Goal: Information Seeking & Learning: Find specific fact

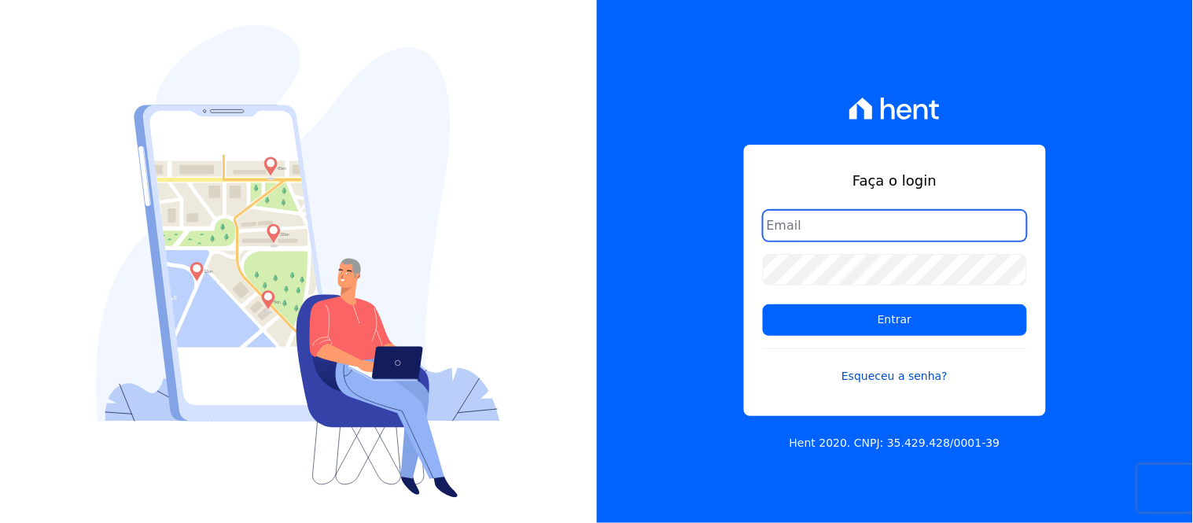
type input "[EMAIL_ADDRESS][DOMAIN_NAME]"
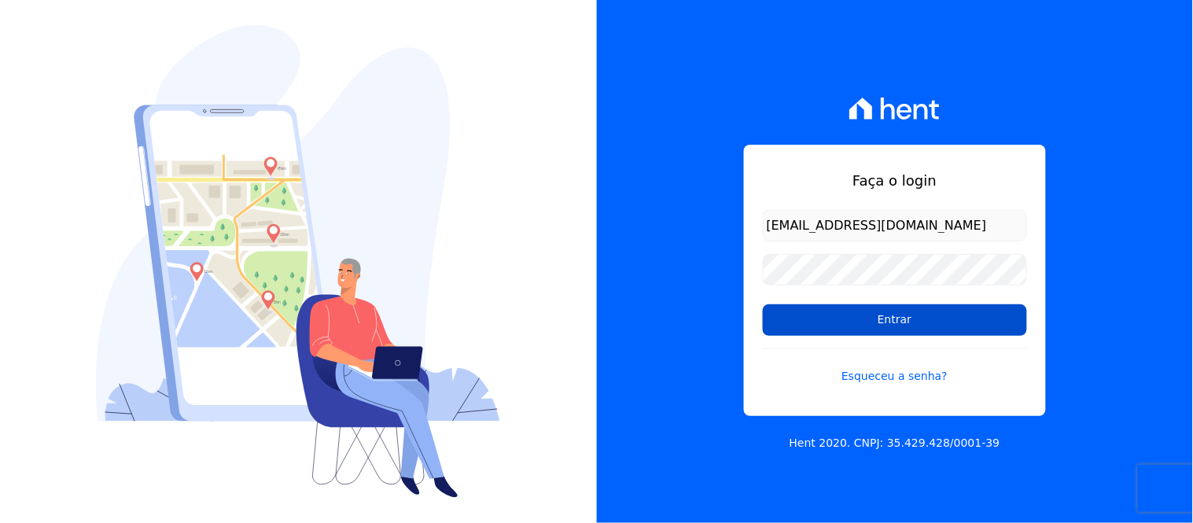
click at [844, 317] on input "Entrar" at bounding box center [895, 319] width 264 height 31
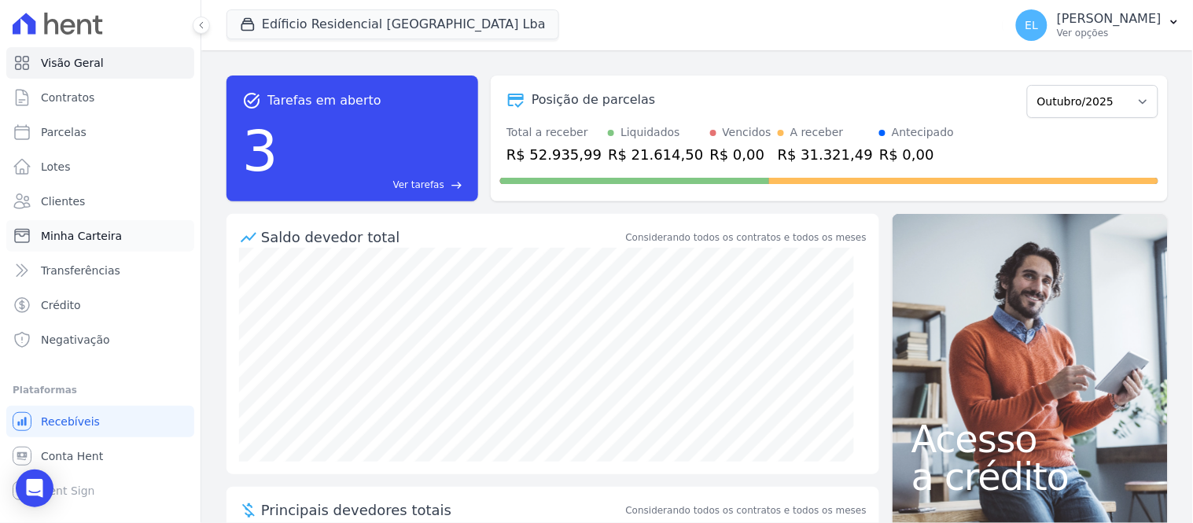
click at [98, 232] on span "Minha Carteira" at bounding box center [81, 236] width 81 height 16
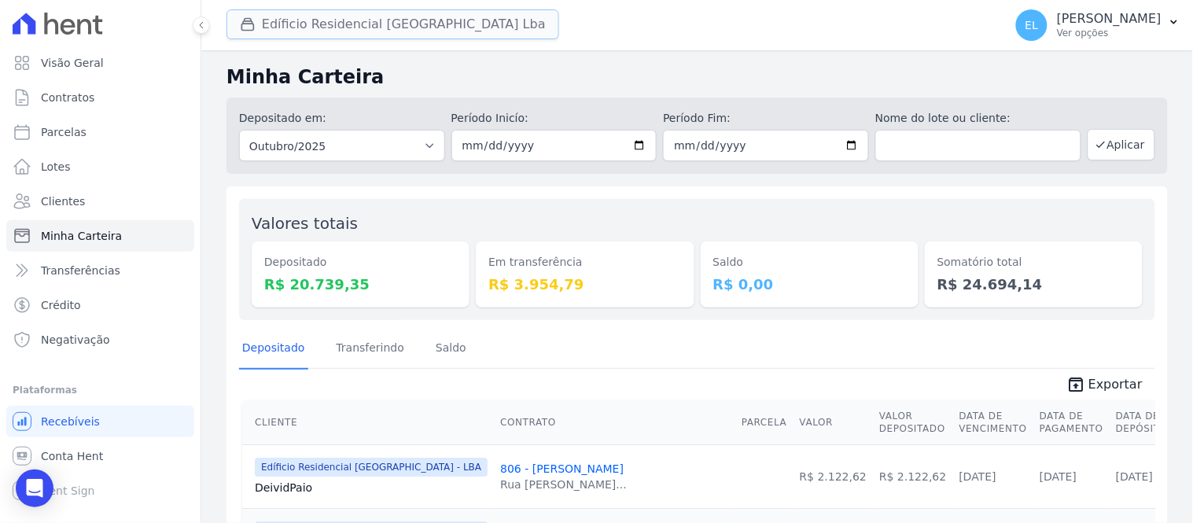
click at [370, 20] on button "Edíficio Residencial [GEOGRAPHIC_DATA] Lba" at bounding box center [392, 24] width 333 height 30
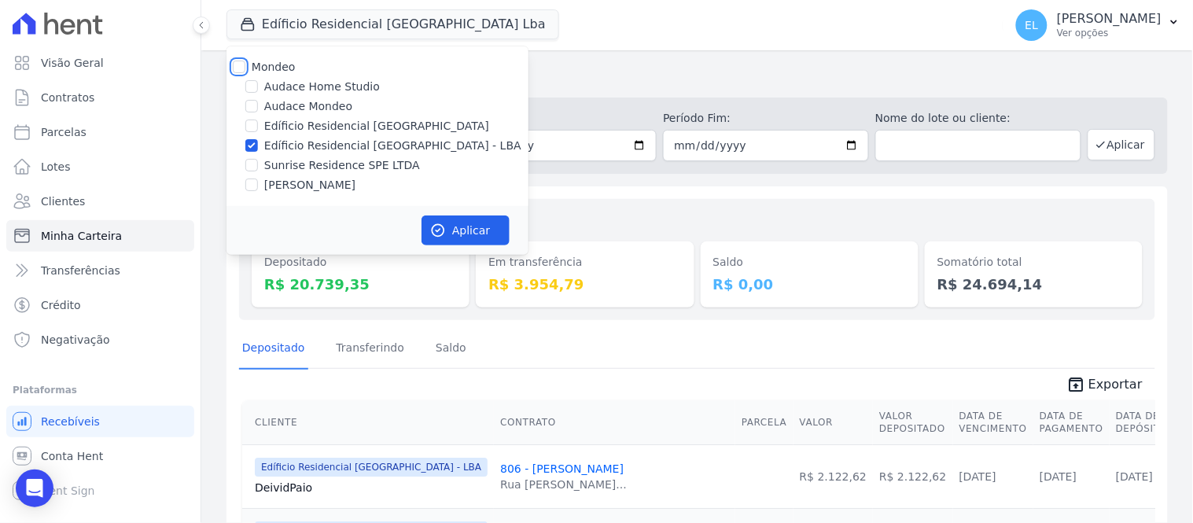
click at [236, 63] on input "Mondeo" at bounding box center [239, 67] width 13 height 13
checkbox input "true"
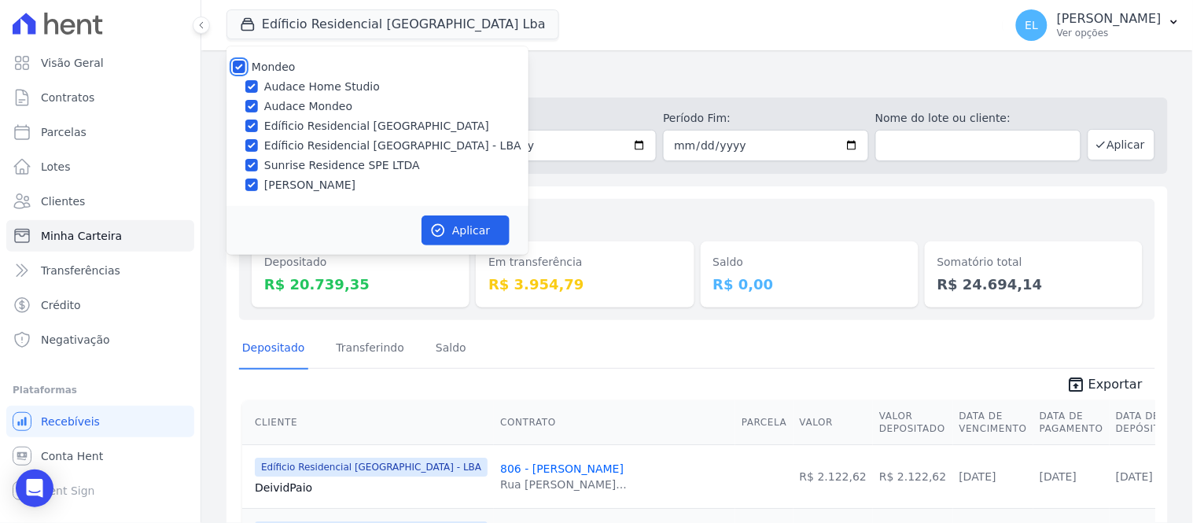
checkbox input "true"
click at [249, 84] on input "Audace Home Studio" at bounding box center [251, 86] width 13 height 13
checkbox input "false"
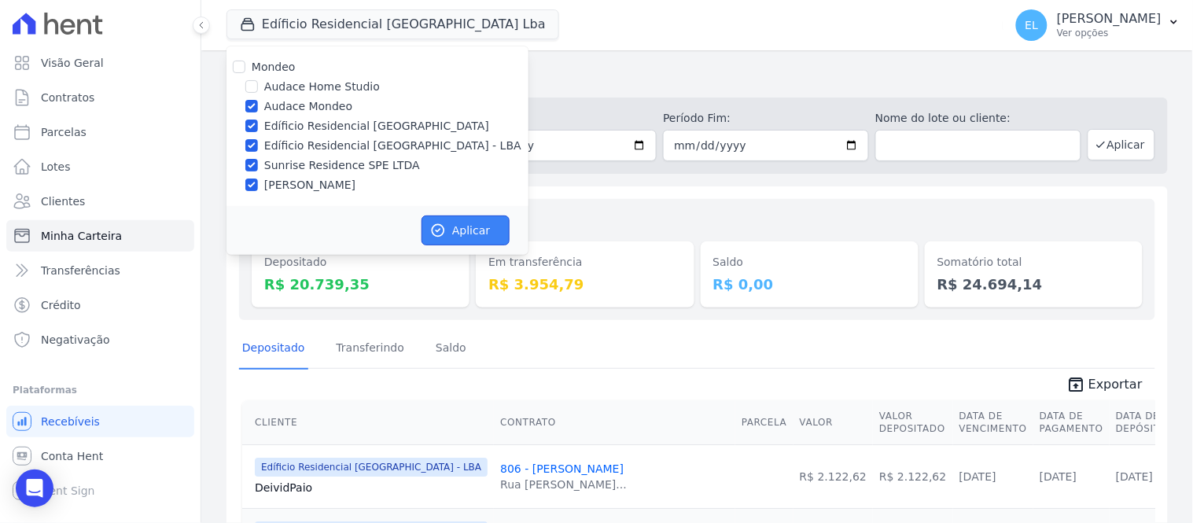
click at [453, 230] on button "Aplicar" at bounding box center [465, 230] width 88 height 30
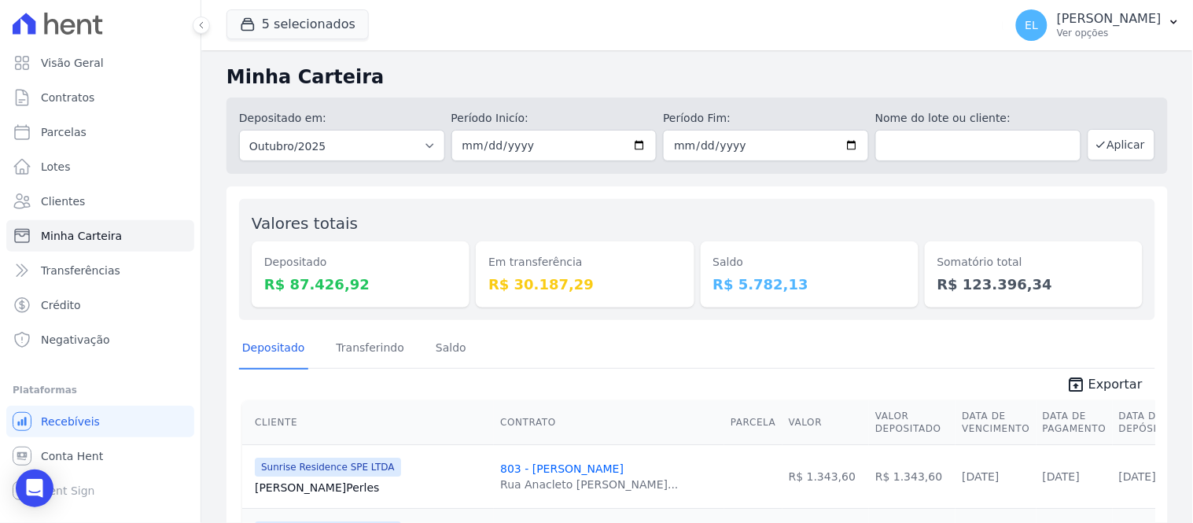
click at [1097, 393] on link "unarchive Exportar" at bounding box center [1104, 386] width 101 height 22
click at [34, 486] on icon "Open Intercom Messenger" at bounding box center [34, 488] width 18 height 20
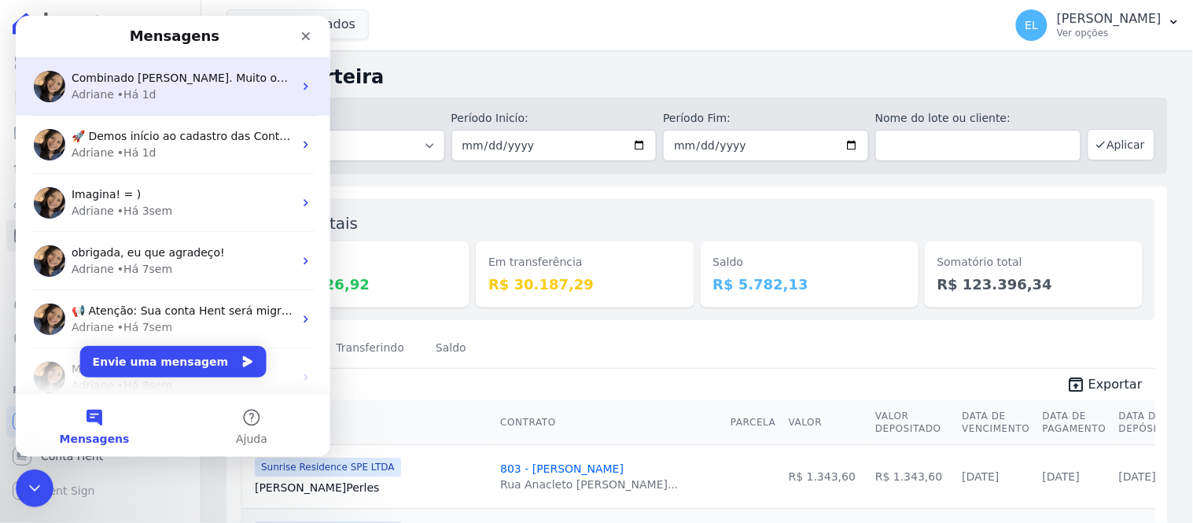
click at [133, 98] on div "• Há 1d" at bounding box center [135, 94] width 39 height 17
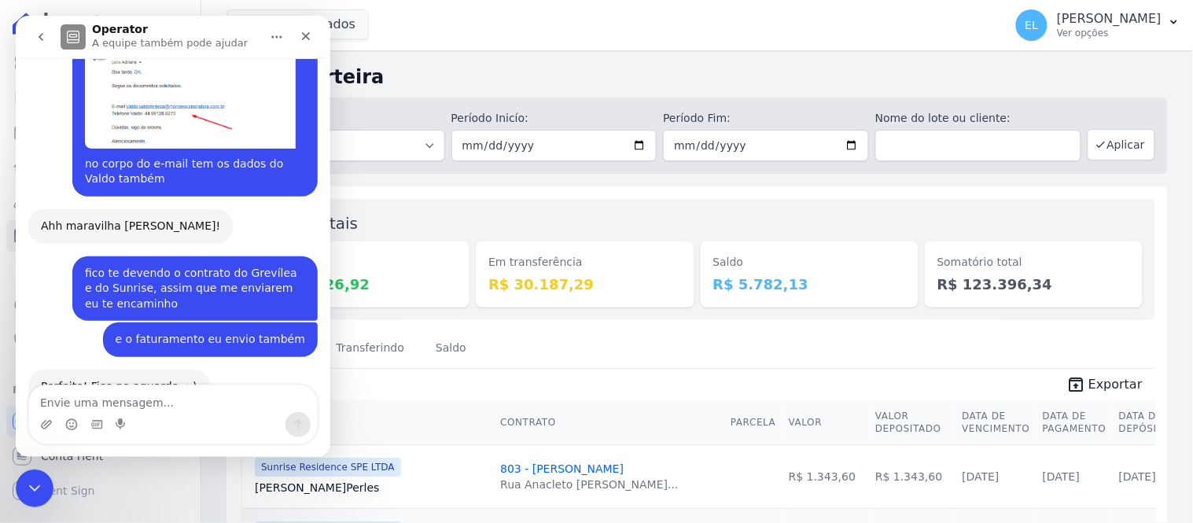
scroll to position [9307, 0]
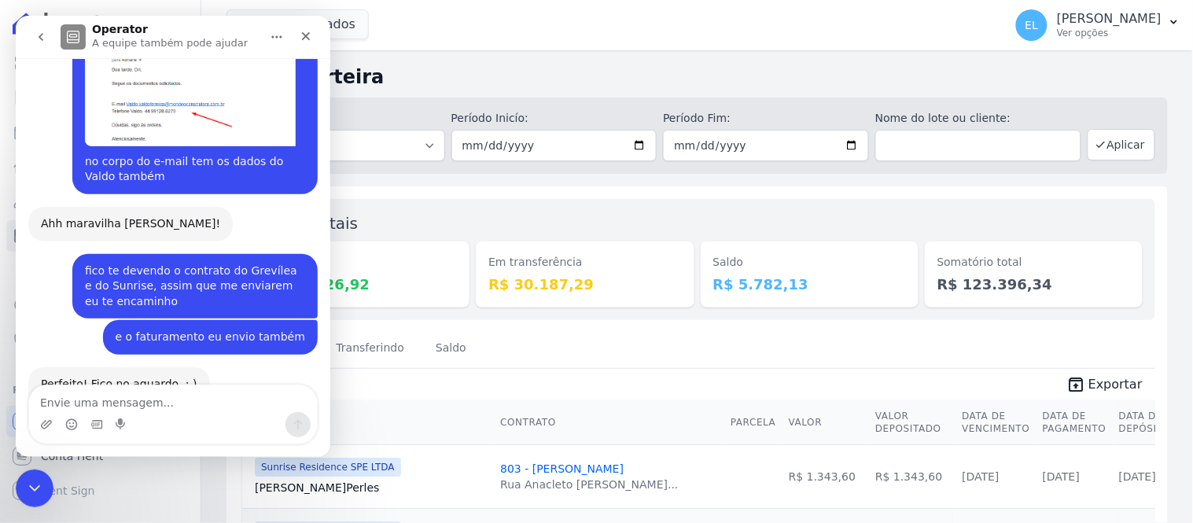
click at [146, 404] on textarea "Envie uma mensagem..." at bounding box center [172, 398] width 288 height 27
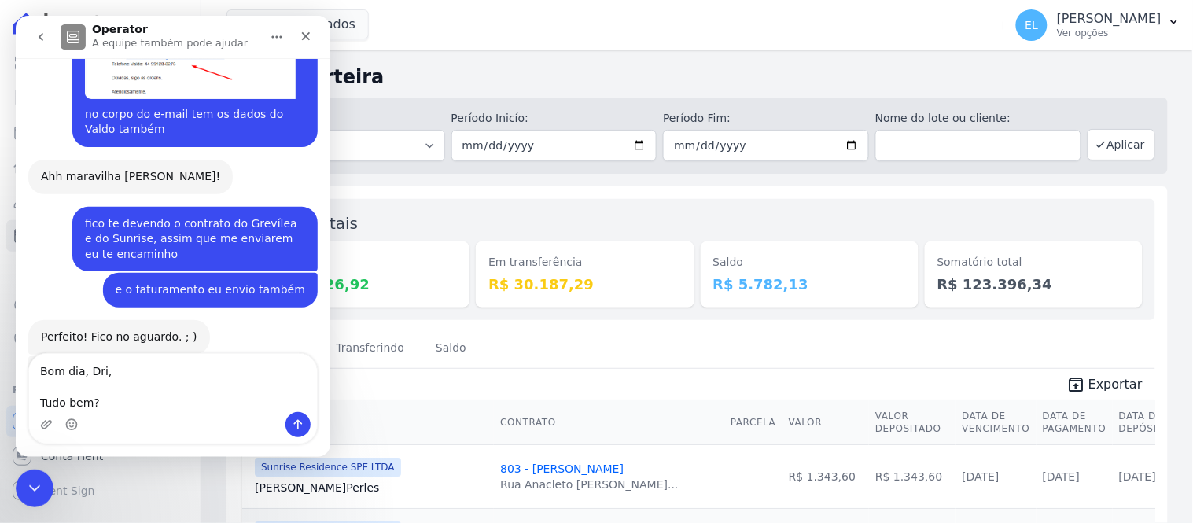
scroll to position [9370, 0]
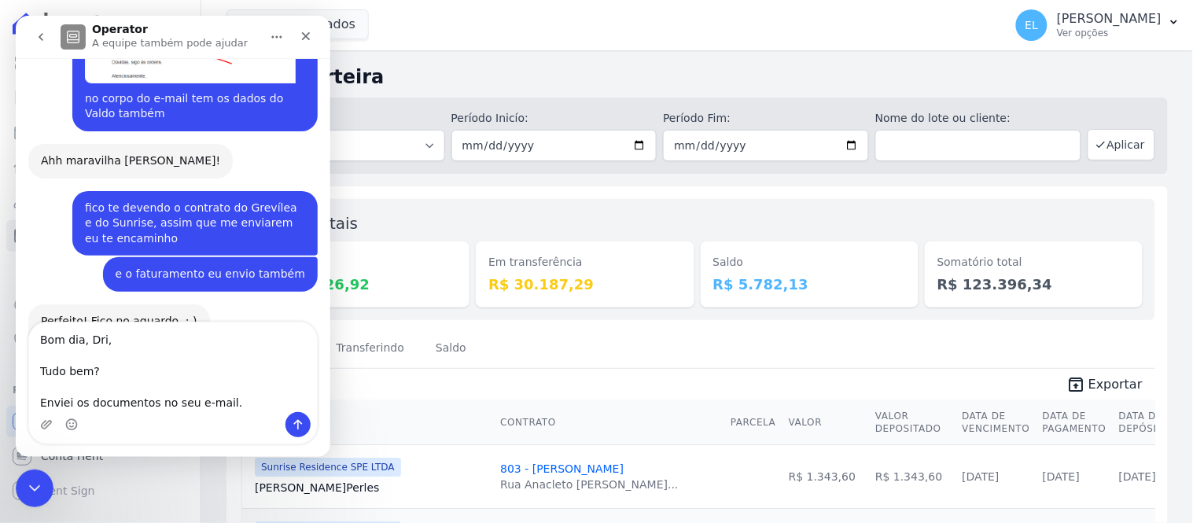
type textarea "Bom dia, Dri, Tudo bem? Enviei os documentos no seu e-mail."
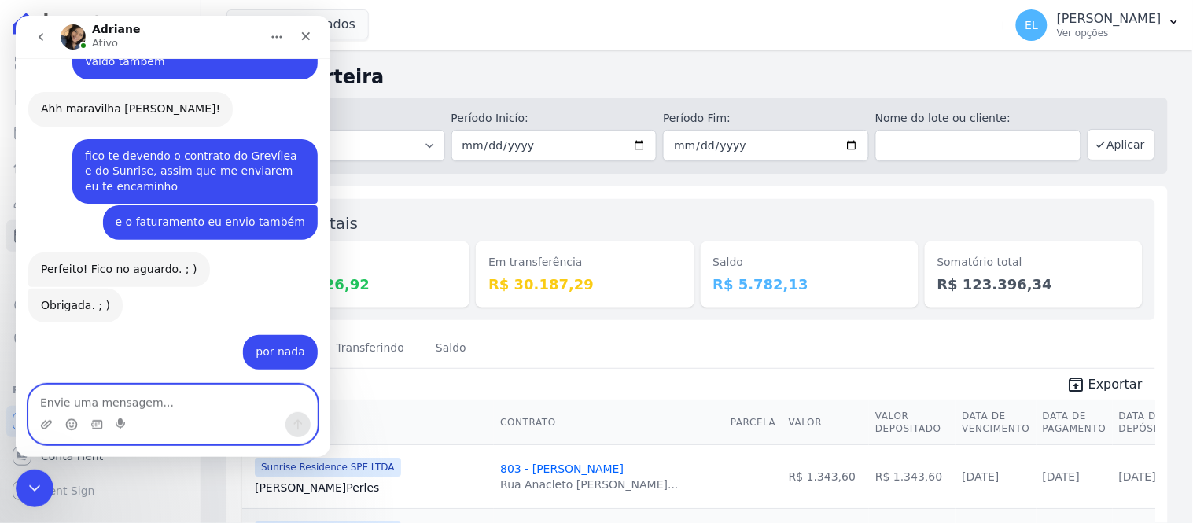
scroll to position [9547, 0]
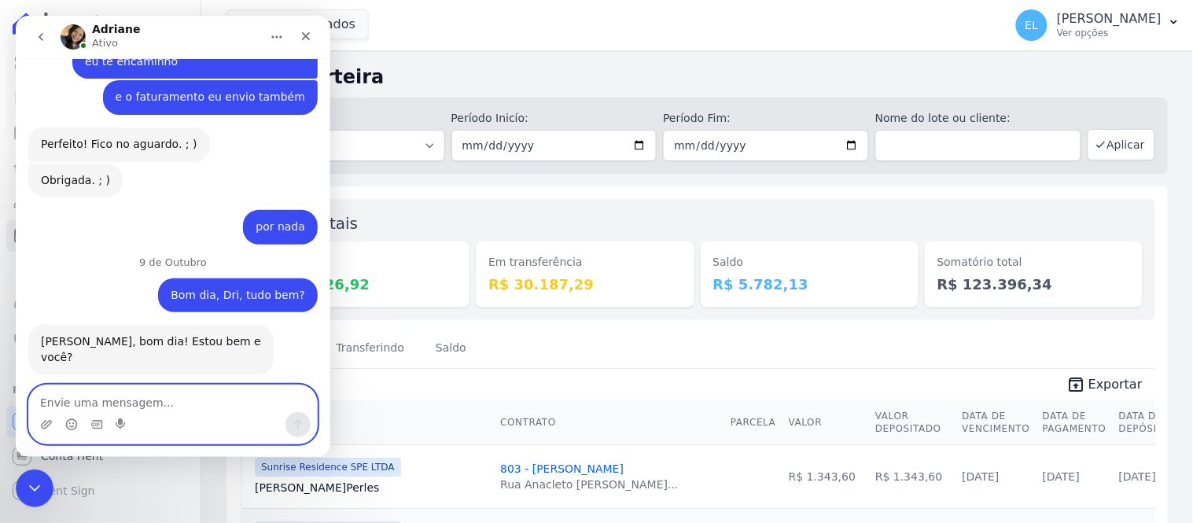
click at [167, 409] on textarea "Envie uma mensagem..." at bounding box center [172, 398] width 288 height 27
type textarea "Estou bem obrigada"
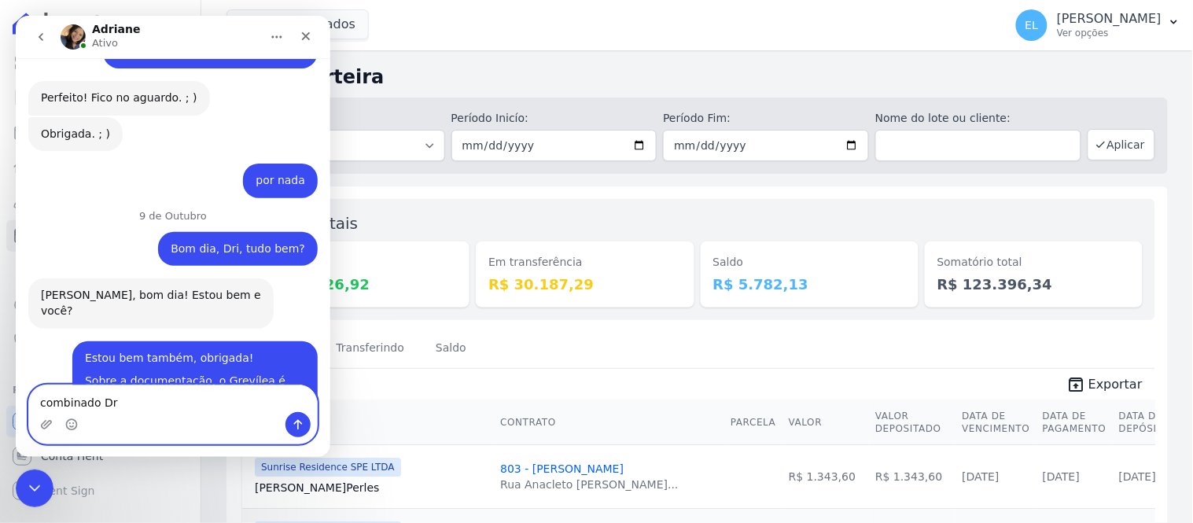
type textarea "combinado Dri"
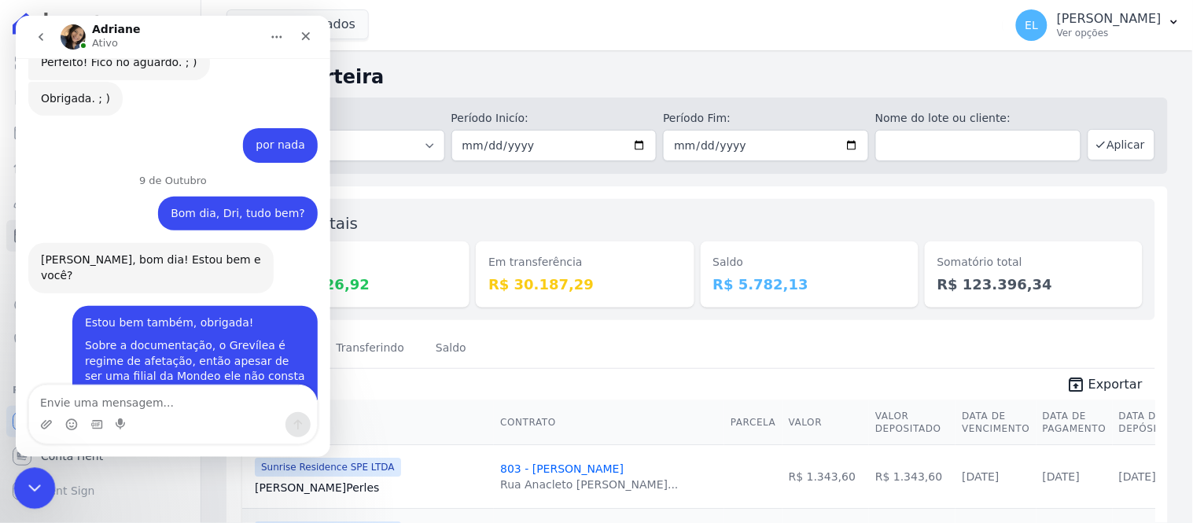
click at [17, 481] on div "Encerramento do Messenger da Intercom" at bounding box center [32, 486] width 38 height 38
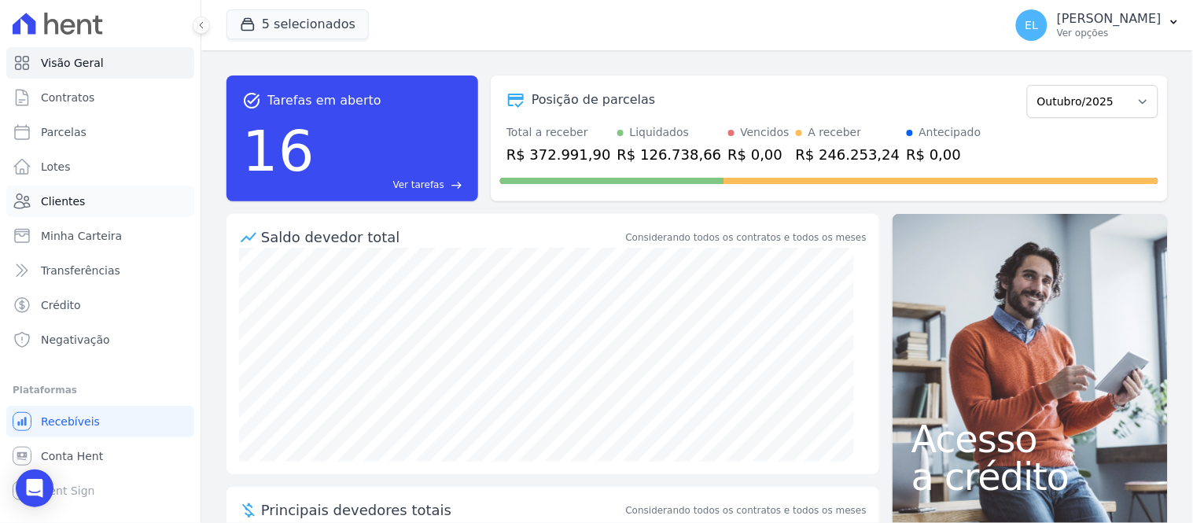
click at [68, 208] on span "Clientes" at bounding box center [63, 201] width 44 height 16
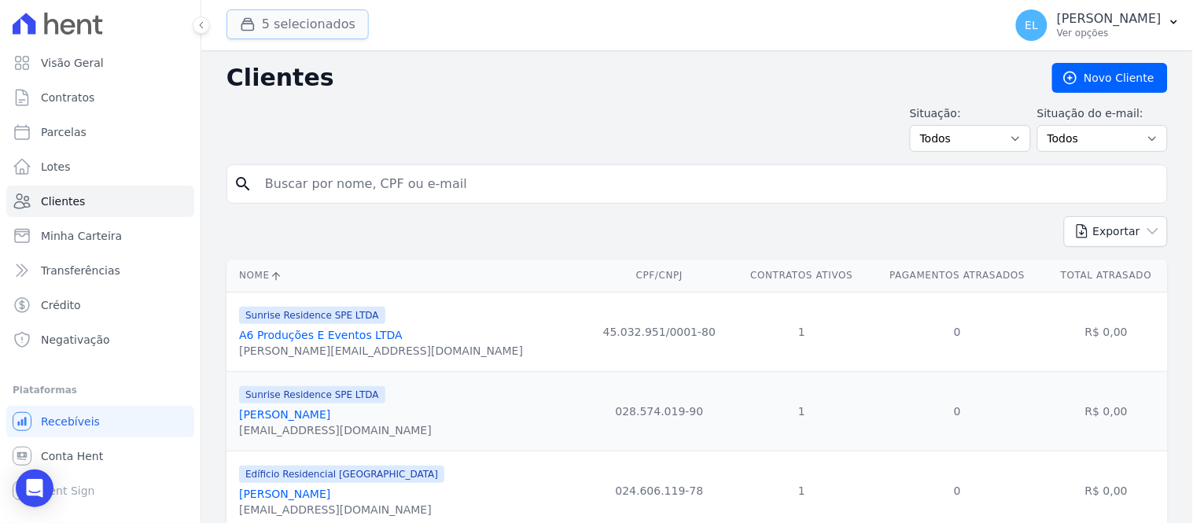
click at [278, 29] on button "5 selecionados" at bounding box center [297, 24] width 142 height 30
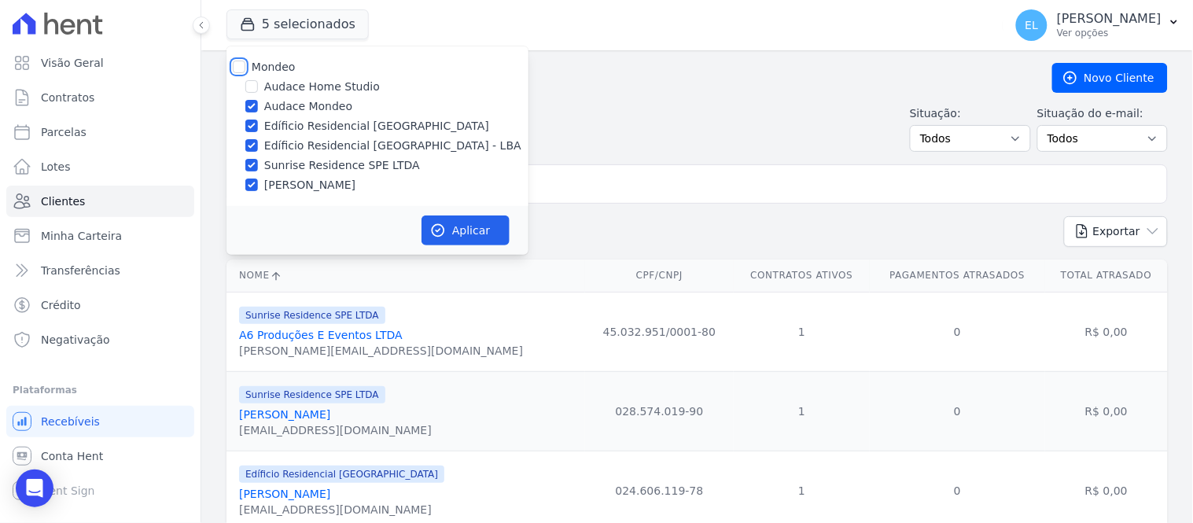
click at [240, 64] on input "Mondeo" at bounding box center [239, 67] width 13 height 13
checkbox input "true"
click at [241, 67] on input "Mondeo" at bounding box center [239, 67] width 13 height 13
checkbox input "false"
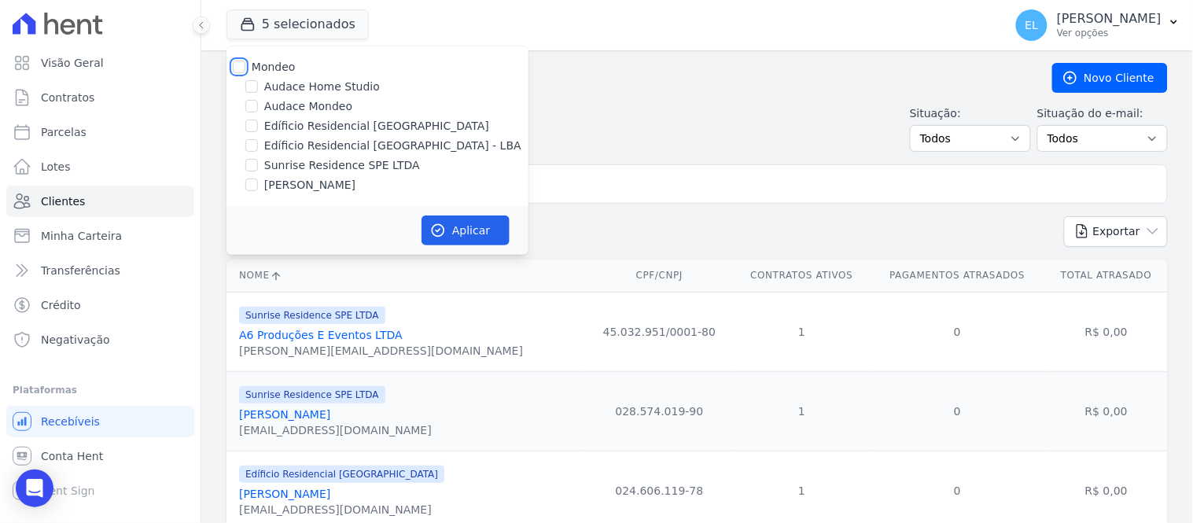
checkbox input "false"
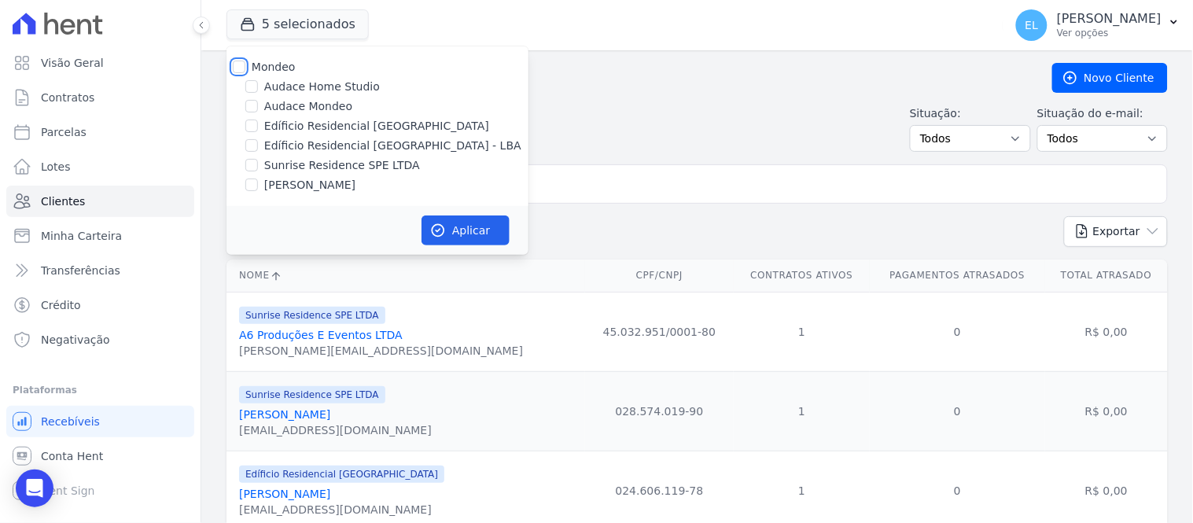
checkbox input "false"
click at [252, 163] on input "Sunrise Residence SPE LTDA" at bounding box center [251, 165] width 13 height 13
checkbox input "true"
click at [438, 231] on icon "button" at bounding box center [438, 231] width 16 height 16
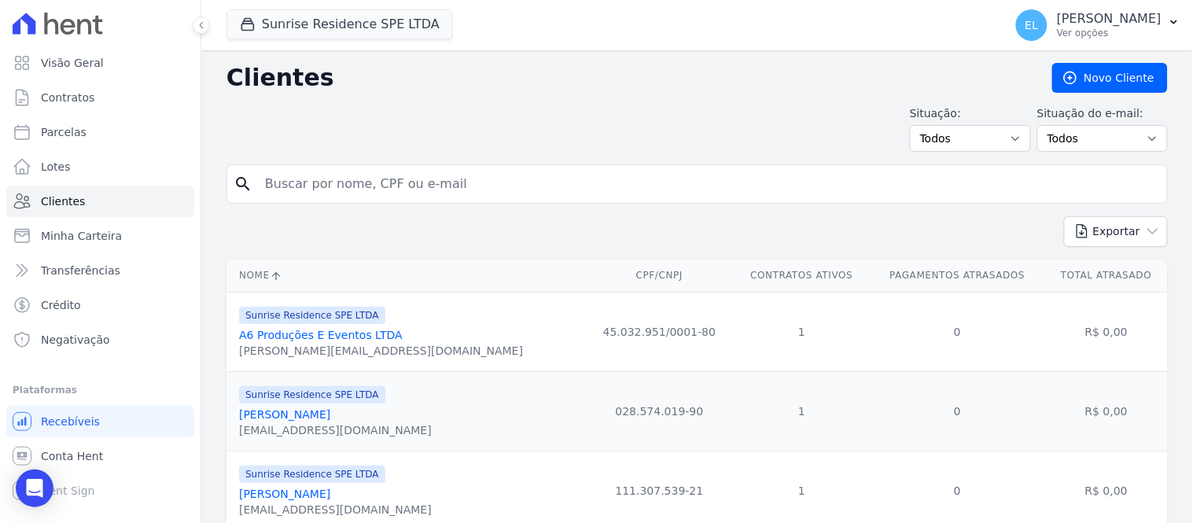
click at [338, 182] on input "search" at bounding box center [708, 183] width 905 height 31
type input "andré"
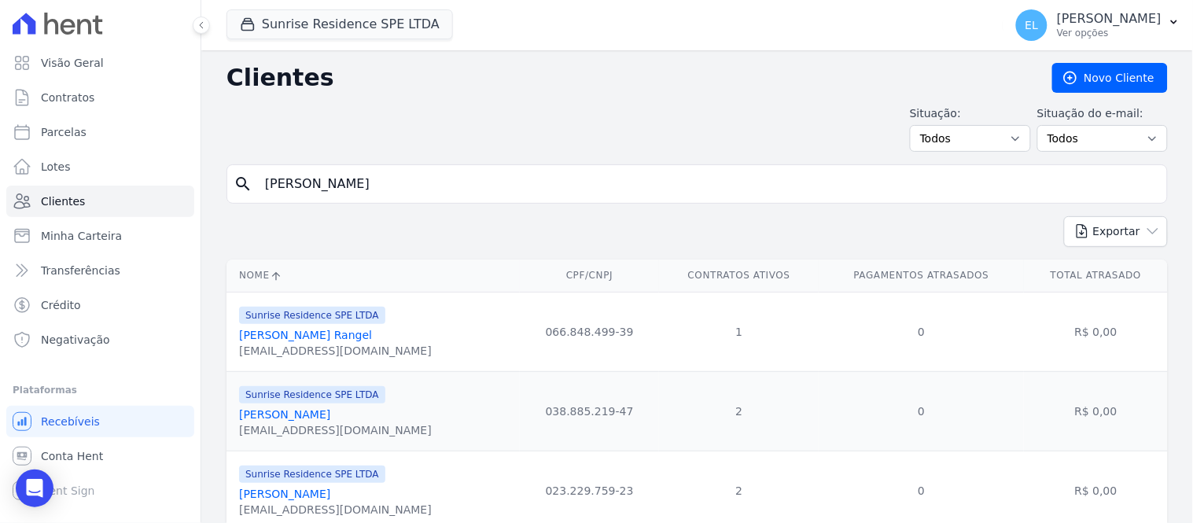
click at [301, 349] on div "andrearrudarangel@gmail.com" at bounding box center [335, 351] width 193 height 16
click at [295, 329] on link "André Arruda Rangel" at bounding box center [305, 335] width 133 height 13
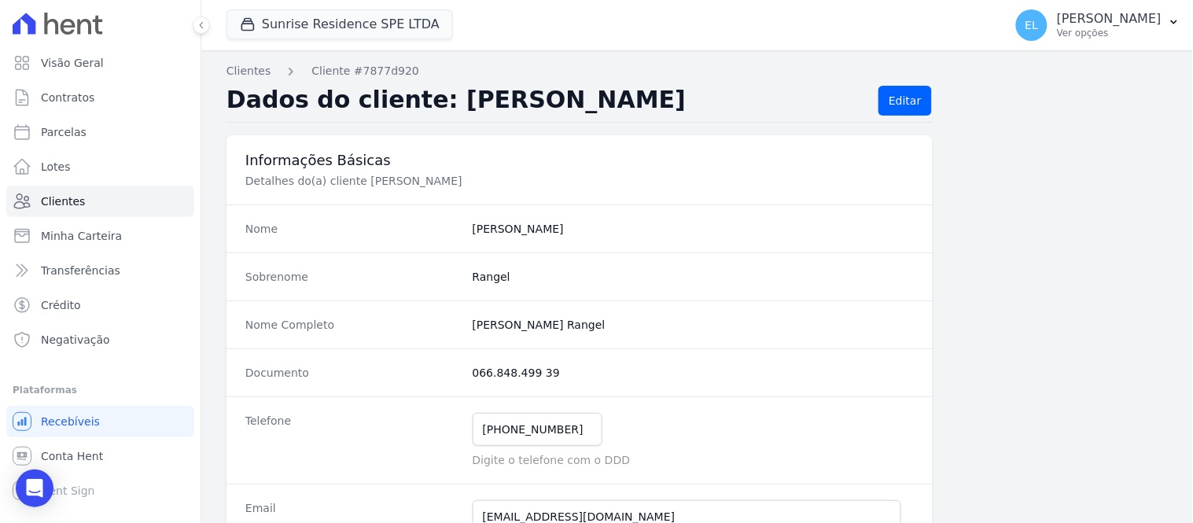
drag, startPoint x: 464, startPoint y: 376, endPoint x: 539, endPoint y: 376, distance: 75.5
click at [539, 376] on div "Documento 066.848.499 39" at bounding box center [579, 372] width 706 height 48
copy dd "066.848.499 39"
drag, startPoint x: 469, startPoint y: 330, endPoint x: 580, endPoint y: 326, distance: 110.2
click at [580, 326] on completo "André Arruda Rangel" at bounding box center [693, 325] width 441 height 16
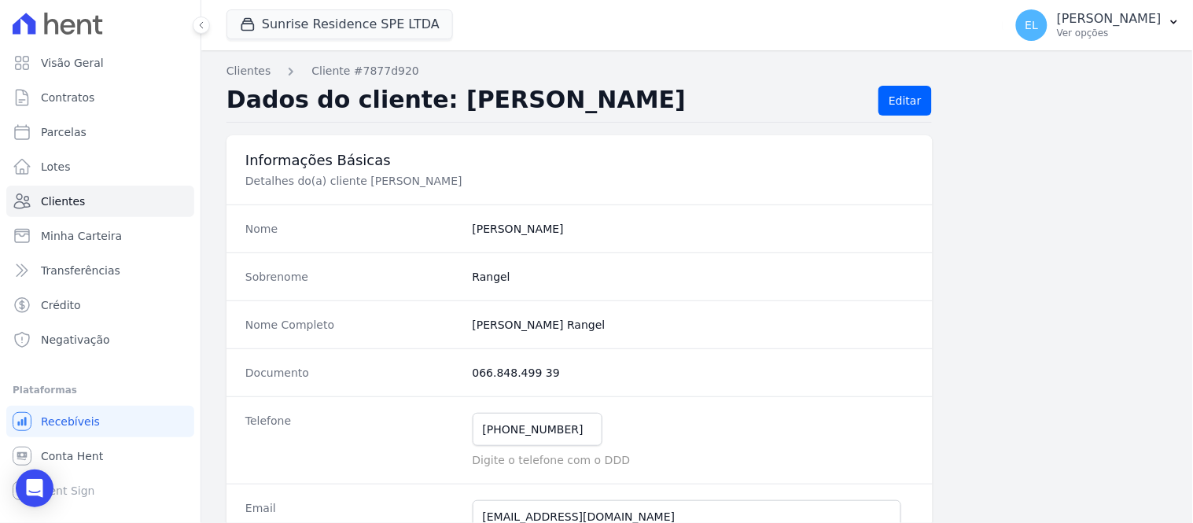
copy completo "André Arruda Rangel"
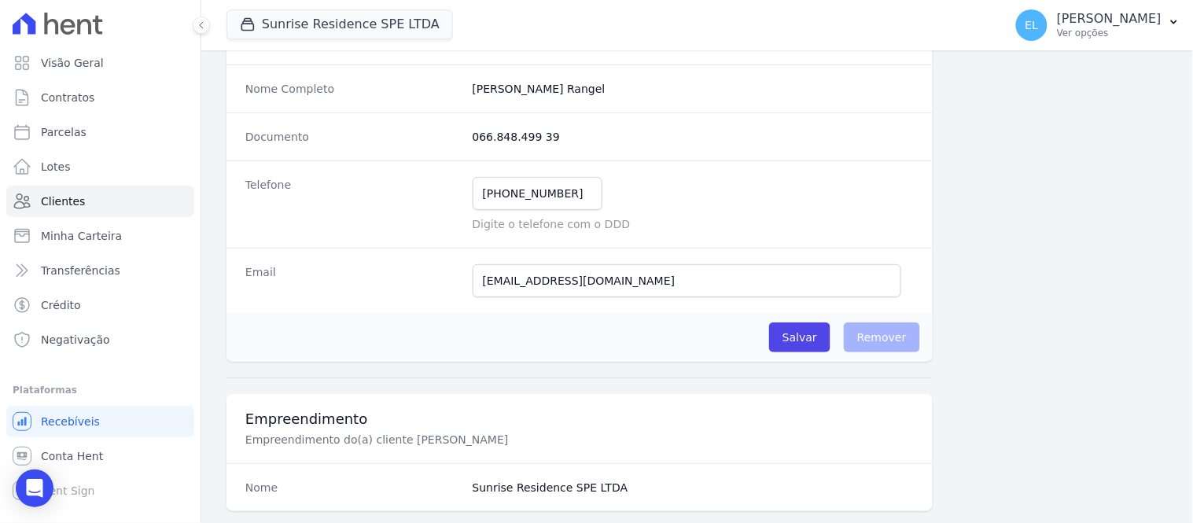
scroll to position [175, 0]
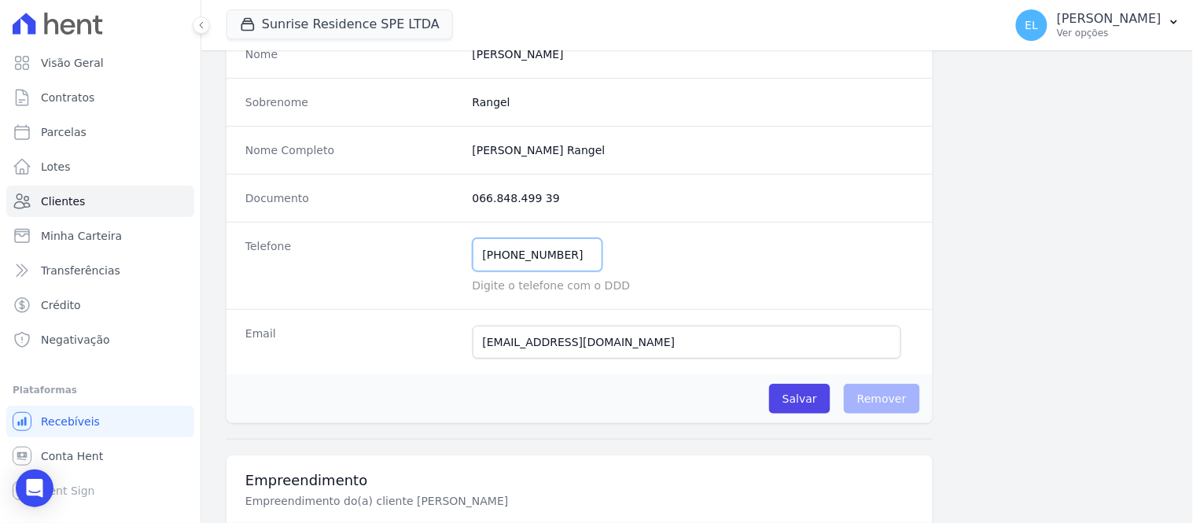
drag, startPoint x: 500, startPoint y: 260, endPoint x: 564, endPoint y: 257, distance: 63.7
click at [564, 257] on input "(44) 99944-8428" at bounding box center [538, 254] width 130 height 33
drag, startPoint x: 480, startPoint y: 348, endPoint x: 647, endPoint y: 348, distance: 166.7
click at [647, 348] on input "andrearrudarangel@gmail.com" at bounding box center [687, 342] width 429 height 33
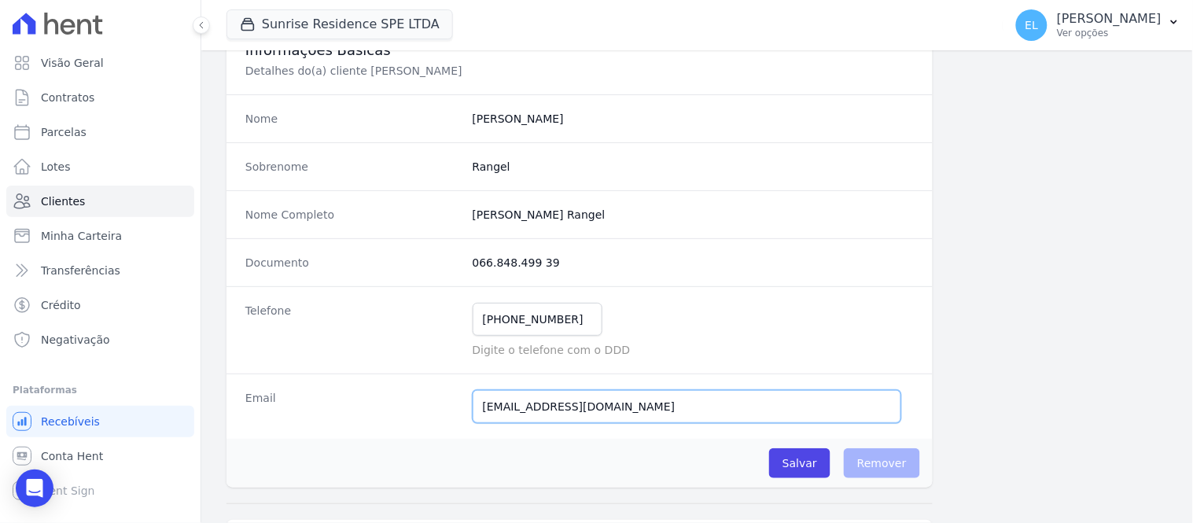
scroll to position [0, 0]
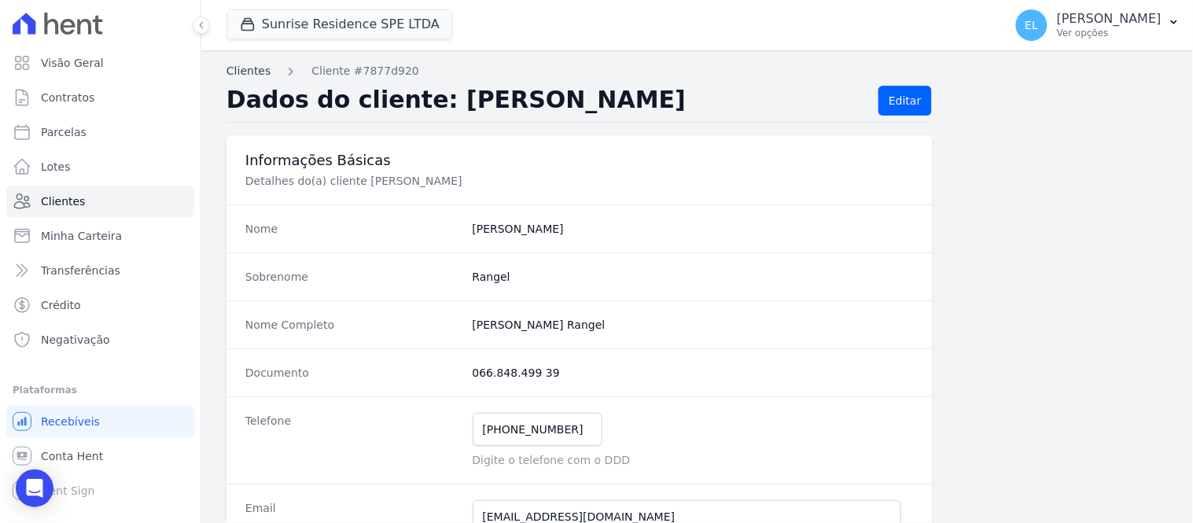
click at [241, 75] on link "Clientes" at bounding box center [248, 71] width 44 height 17
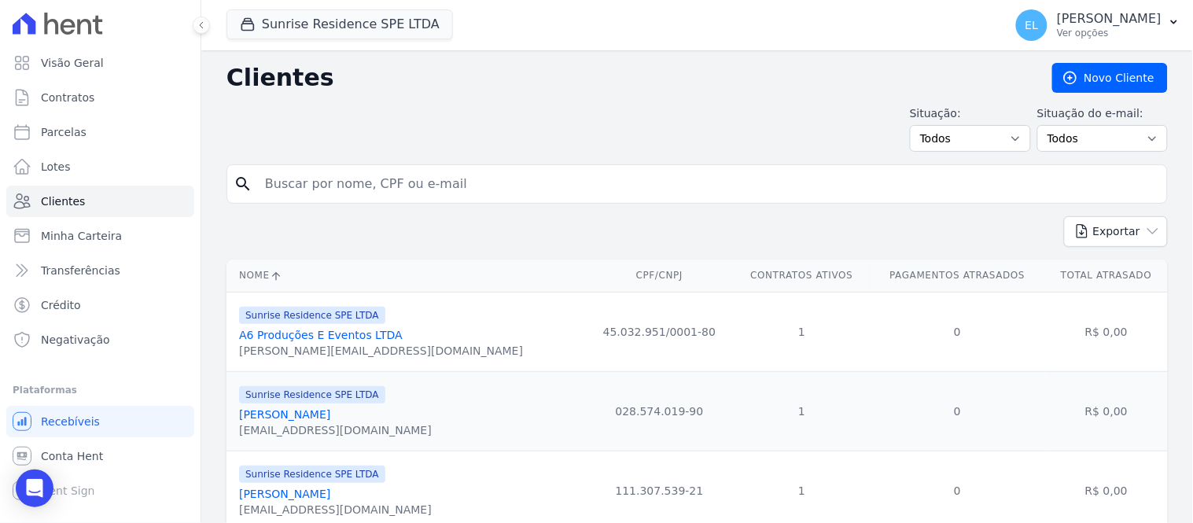
click at [315, 185] on input "search" at bounding box center [708, 183] width 905 height 31
type input "neide"
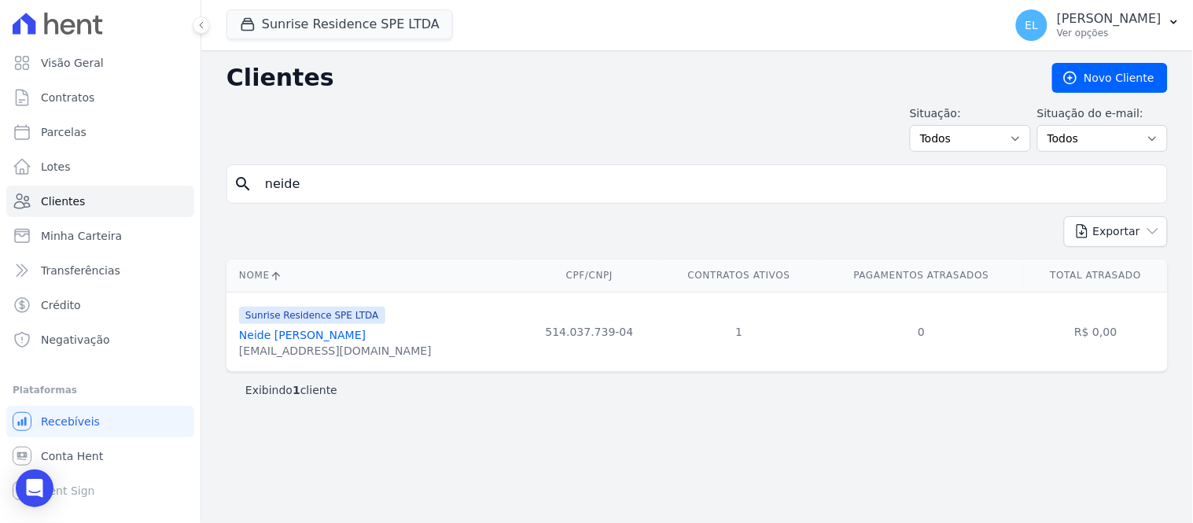
click at [354, 338] on link "Neide Martins Garcia Westphal" at bounding box center [302, 335] width 127 height 13
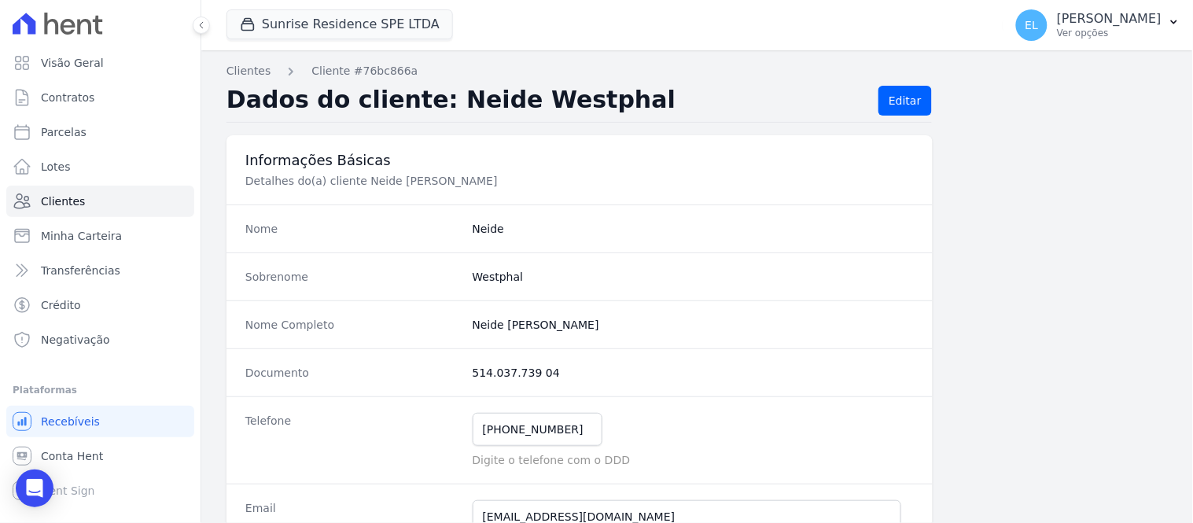
drag, startPoint x: 465, startPoint y: 371, endPoint x: 543, endPoint y: 374, distance: 77.9
click at [543, 374] on div "Documento 514.037.739 04" at bounding box center [579, 372] width 706 height 48
copy dd "514.037.739 04"
drag, startPoint x: 469, startPoint y: 327, endPoint x: 628, endPoint y: 336, distance: 159.1
click at [628, 336] on div "Nome Completo Neide Martins Garcia Westphal" at bounding box center [579, 324] width 706 height 48
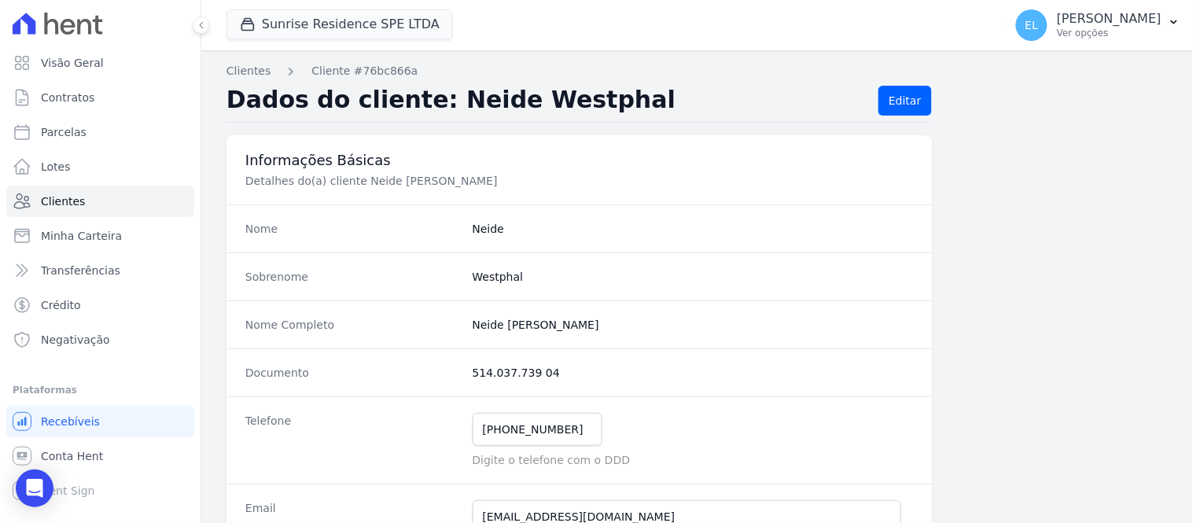
copy completo "Neide Martins Garcia Westphal"
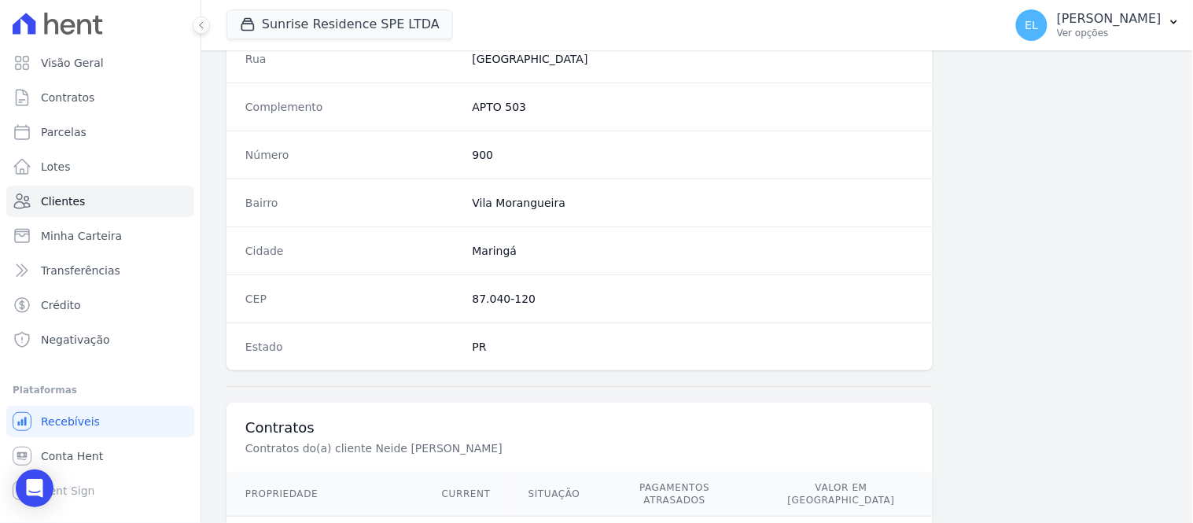
scroll to position [786, 0]
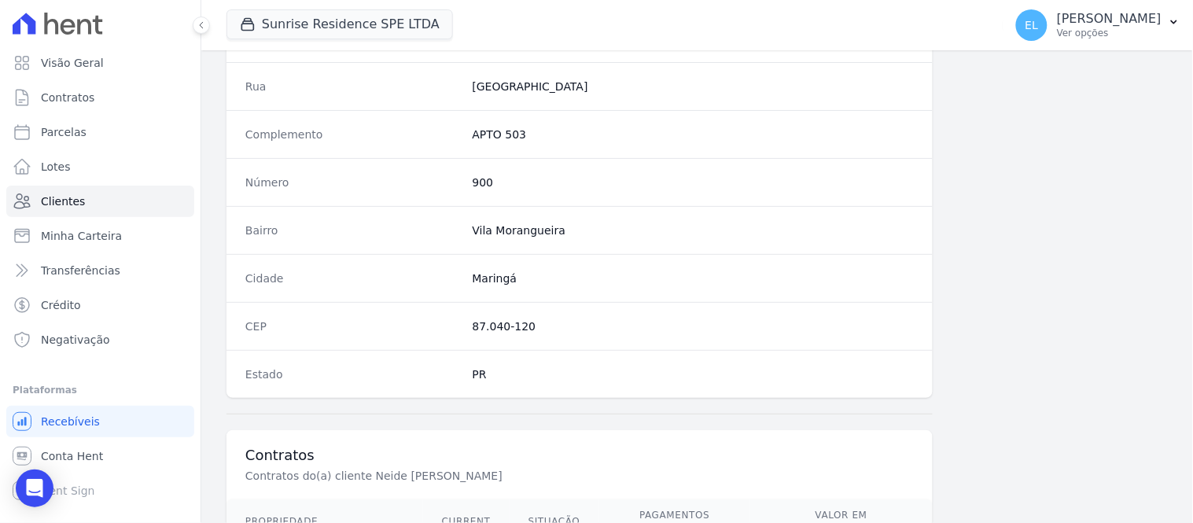
drag, startPoint x: 467, startPoint y: 139, endPoint x: 525, endPoint y: 138, distance: 57.4
click at [525, 138] on div "Complemento APTO 503" at bounding box center [579, 134] width 706 height 48
copy dd "APTO 503"
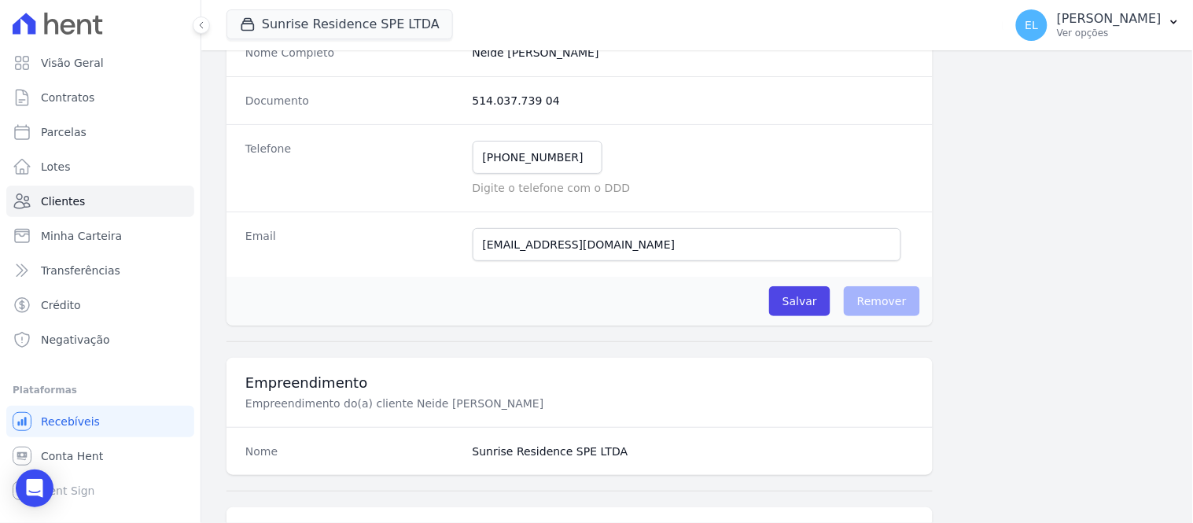
scroll to position [175, 0]
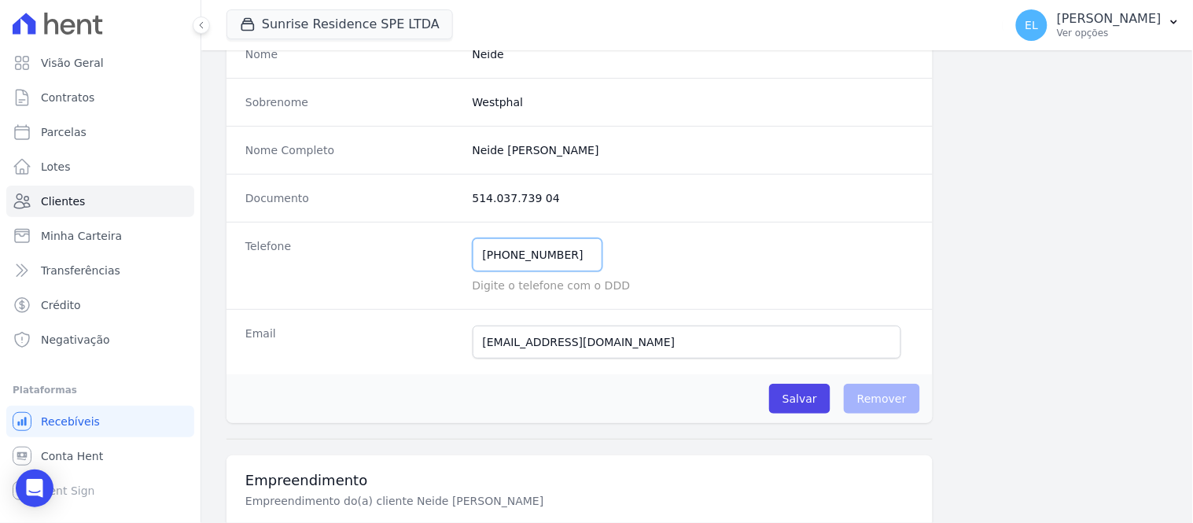
drag, startPoint x: 502, startPoint y: 254, endPoint x: 569, endPoint y: 255, distance: 66.8
click at [569, 255] on input "(44) 99707-6526" at bounding box center [538, 254] width 130 height 33
drag, startPoint x: 477, startPoint y: 339, endPoint x: 657, endPoint y: 336, distance: 180.1
click at [657, 336] on input "professoraneide@hotmail.com" at bounding box center [687, 342] width 429 height 33
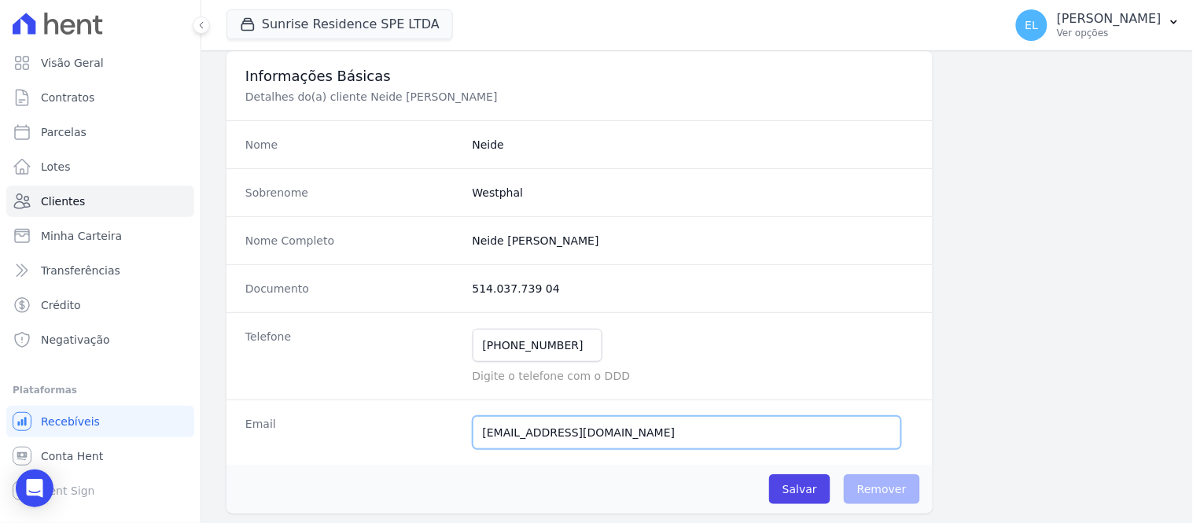
scroll to position [0, 0]
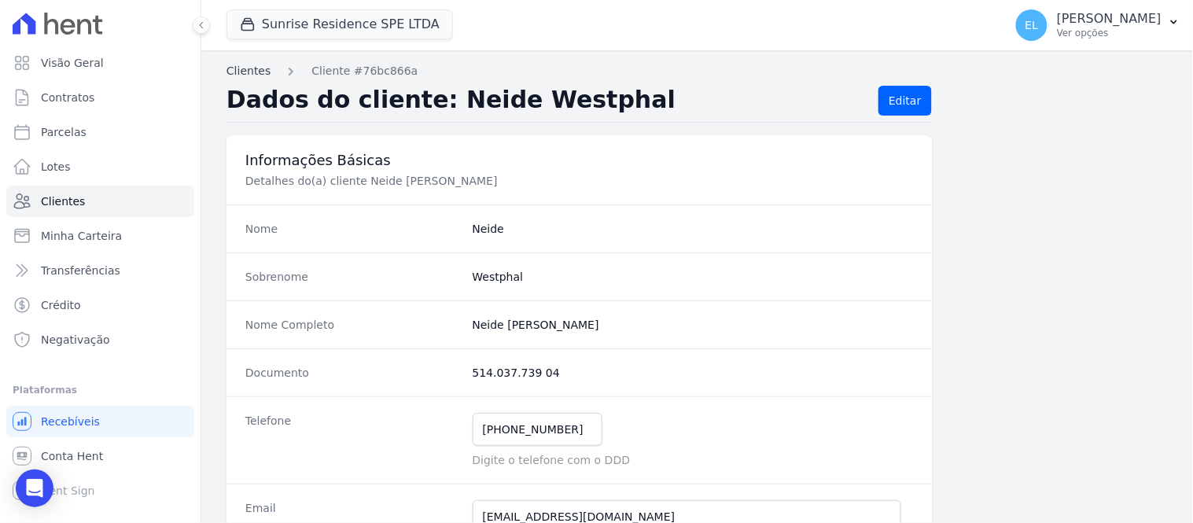
click at [231, 67] on link "Clientes" at bounding box center [248, 71] width 44 height 17
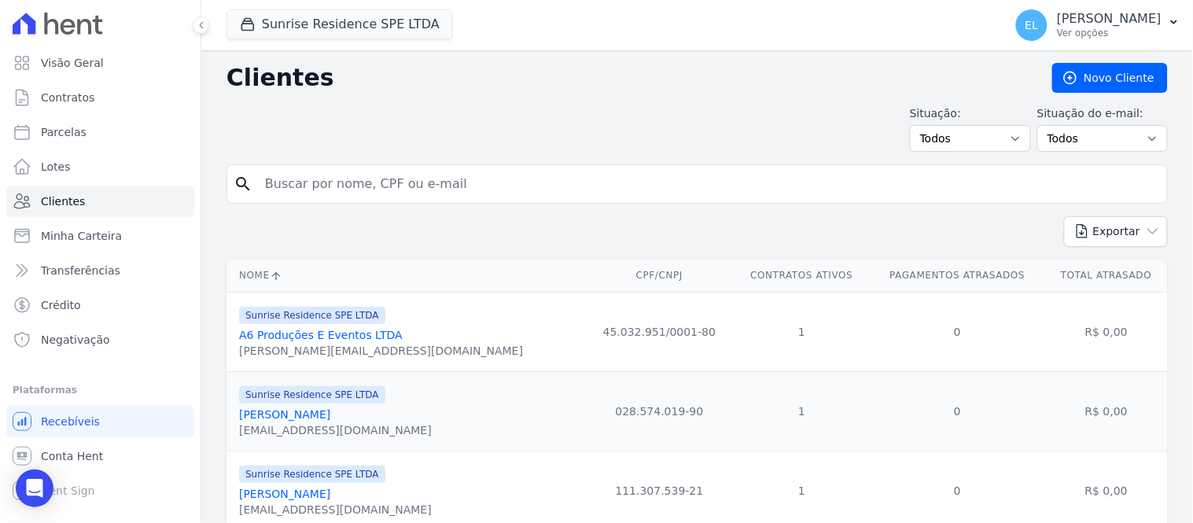
click at [327, 185] on input "search" at bounding box center [708, 183] width 905 height 31
type input "regiani"
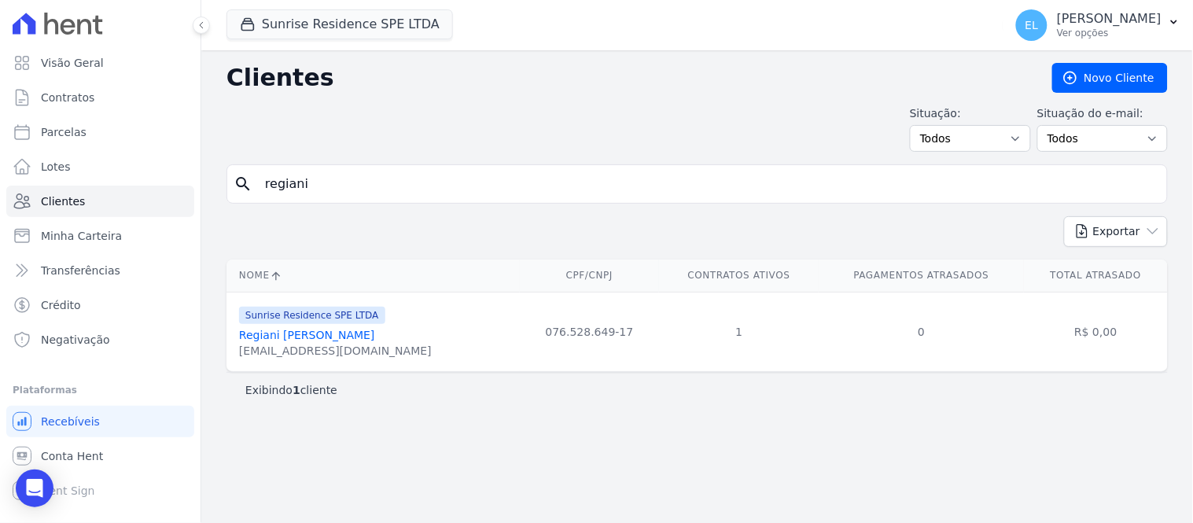
click at [296, 338] on link "Regiani Rissi Canedo" at bounding box center [307, 335] width 136 height 13
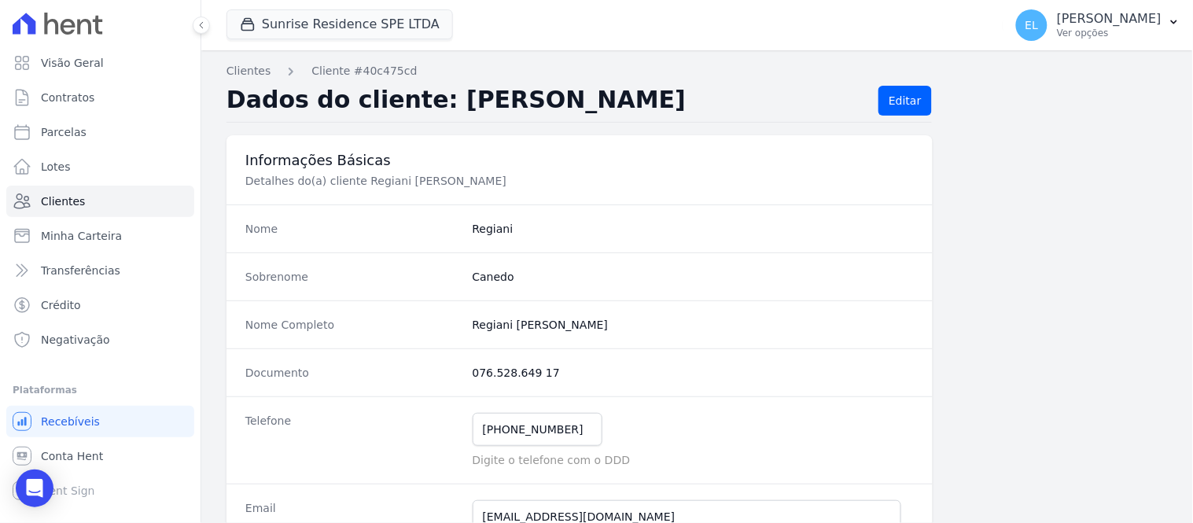
drag, startPoint x: 467, startPoint y: 374, endPoint x: 541, endPoint y: 374, distance: 73.9
click at [541, 374] on div "Documento 076.528.649 17" at bounding box center [579, 372] width 706 height 48
copy dd "076.528.649 17"
drag, startPoint x: 481, startPoint y: 325, endPoint x: 513, endPoint y: 322, distance: 32.3
click at [513, 322] on completo "Regiani Rissi Canedo" at bounding box center [693, 325] width 441 height 16
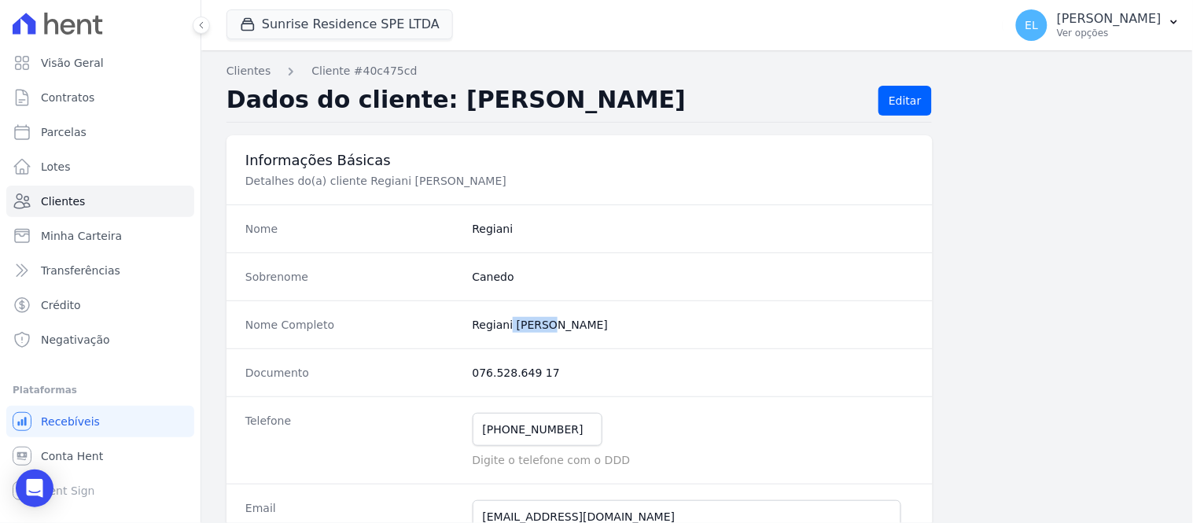
drag, startPoint x: 466, startPoint y: 322, endPoint x: 591, endPoint y: 313, distance: 126.2
click at [591, 313] on div "Nome Completo Regiani Rissi Canedo" at bounding box center [579, 324] width 706 height 48
copy completo "Regiani Rissi Canedo"
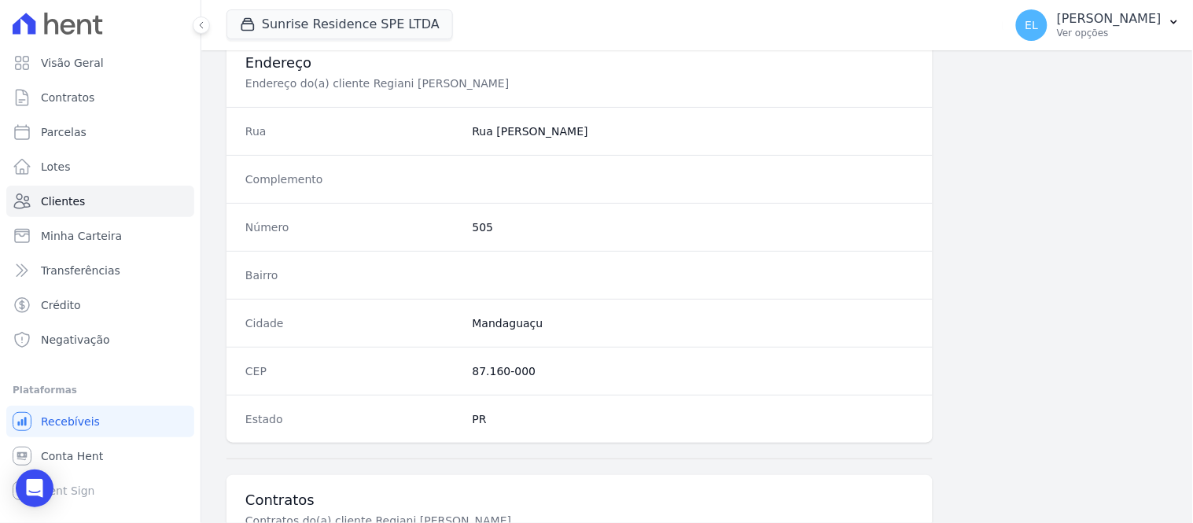
scroll to position [698, 0]
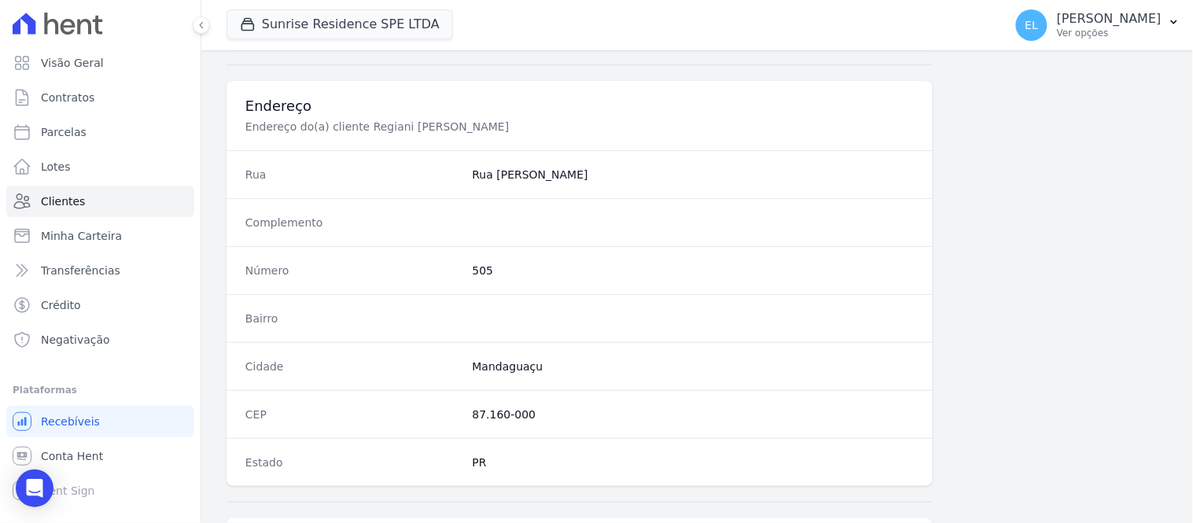
drag, startPoint x: 460, startPoint y: 179, endPoint x: 574, endPoint y: 186, distance: 114.2
click at [574, 186] on div "Rua Rua Otaviano Pereira" at bounding box center [579, 174] width 706 height 48
click at [591, 197] on div "Rua Rua Otaviano Pereira" at bounding box center [579, 174] width 706 height 48
drag, startPoint x: 492, startPoint y: 175, endPoint x: 586, endPoint y: 175, distance: 93.6
click at [586, 175] on dd "Rua Otaviano Pereira" at bounding box center [693, 175] width 441 height 16
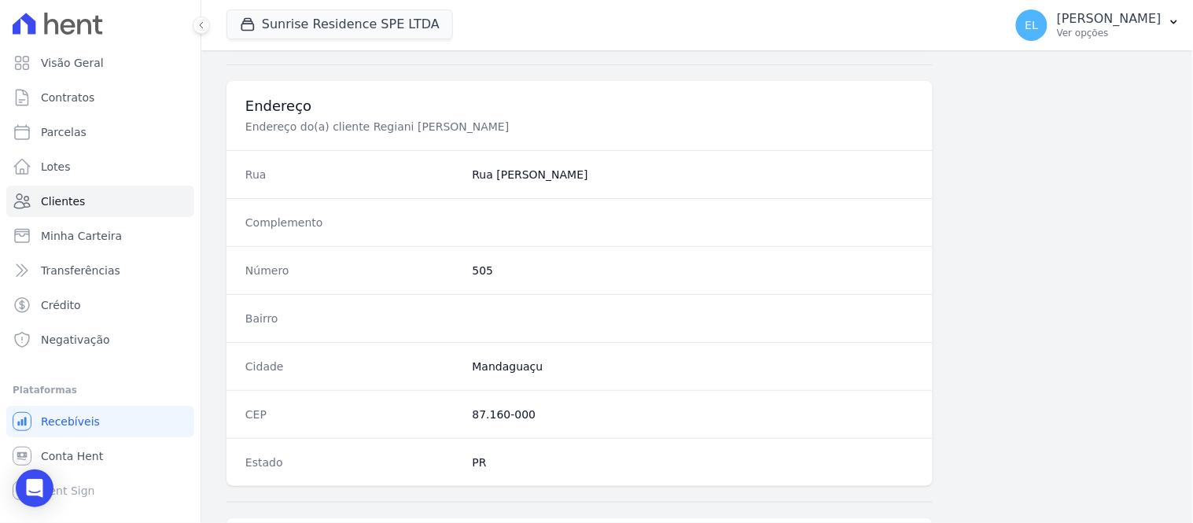
copy dd "Otaviano Pereira"
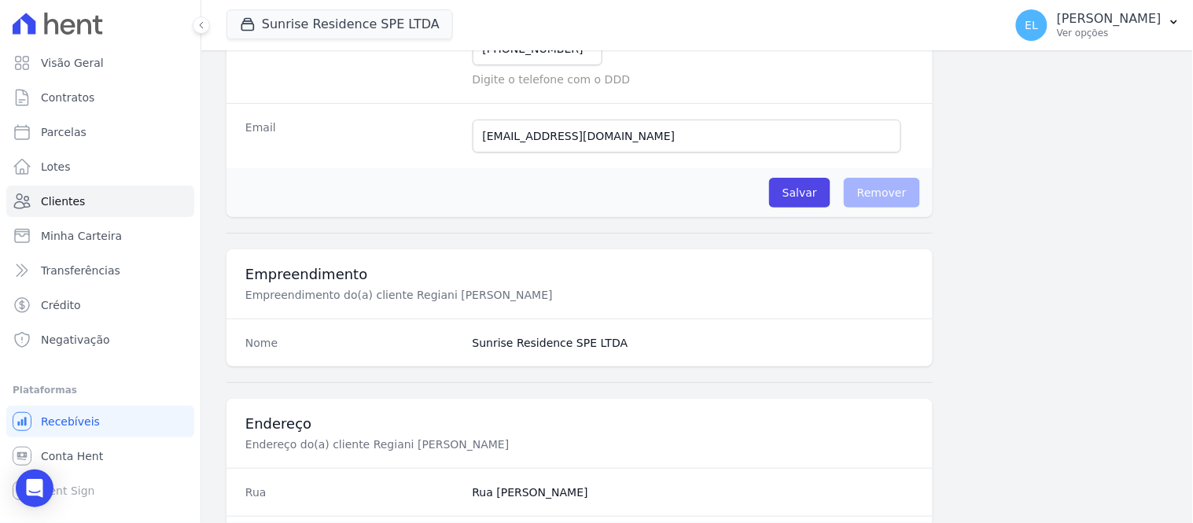
scroll to position [164, 0]
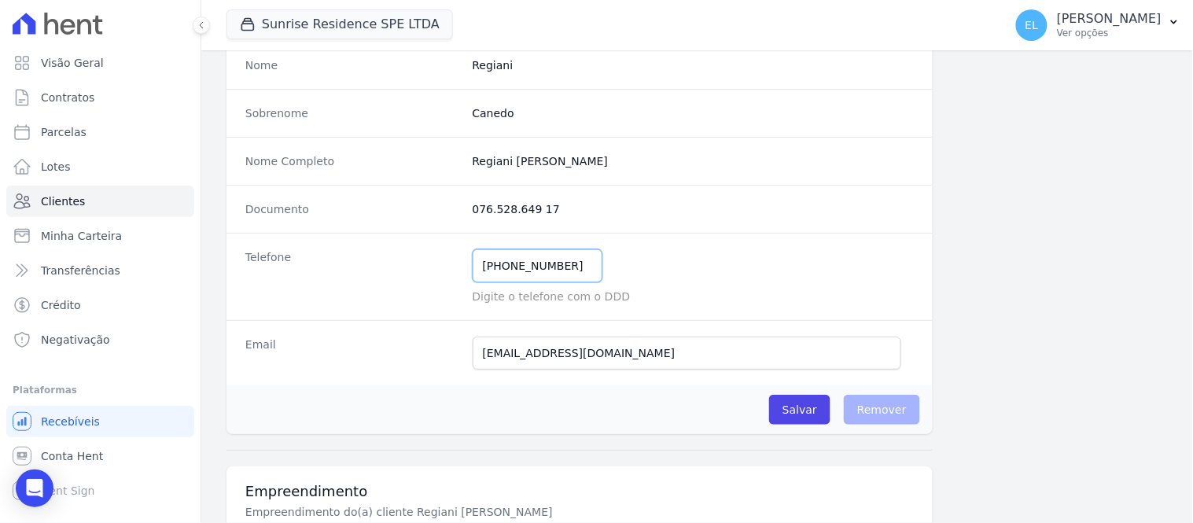
drag, startPoint x: 502, startPoint y: 263, endPoint x: 558, endPoint y: 263, distance: 56.6
click at [558, 263] on input "(44) 98832-7672" at bounding box center [538, 265] width 130 height 33
drag, startPoint x: 477, startPoint y: 352, endPoint x: 669, endPoint y: 348, distance: 192.7
click at [669, 348] on input "regianirissicanedo@hotmail.com" at bounding box center [687, 353] width 429 height 33
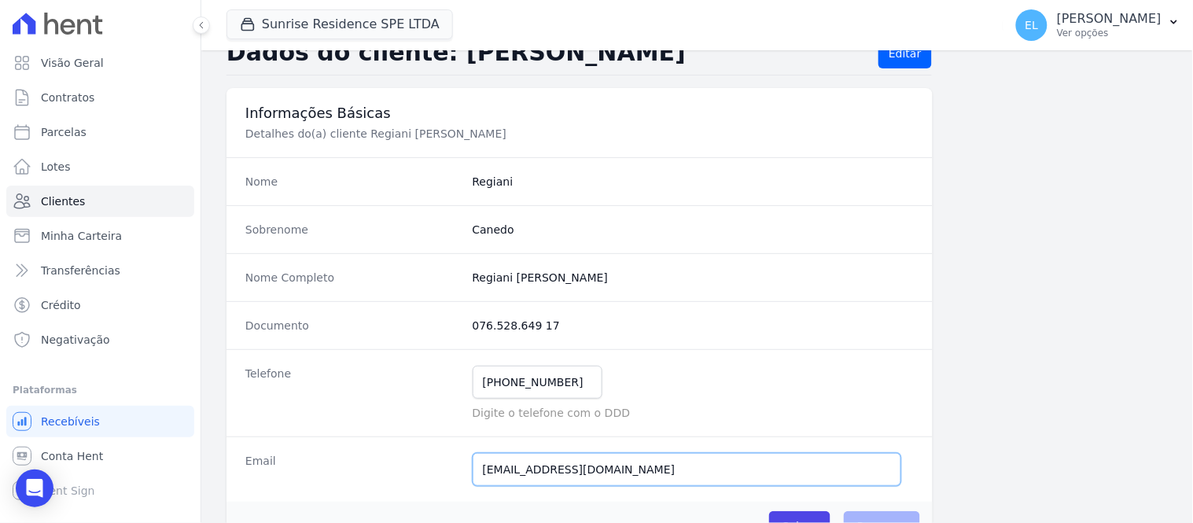
scroll to position [0, 0]
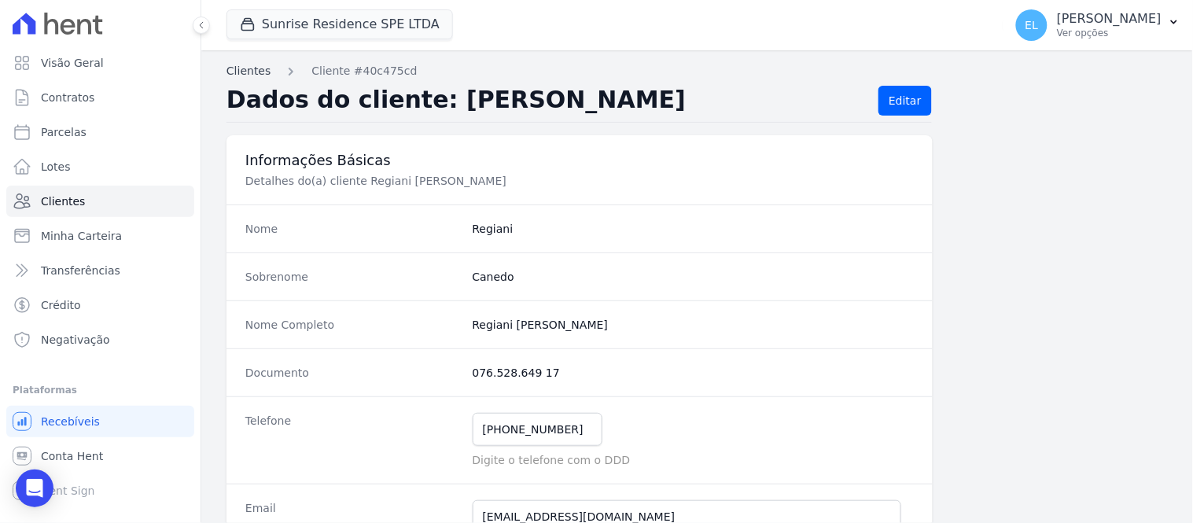
click at [234, 72] on link "Clientes" at bounding box center [248, 71] width 44 height 17
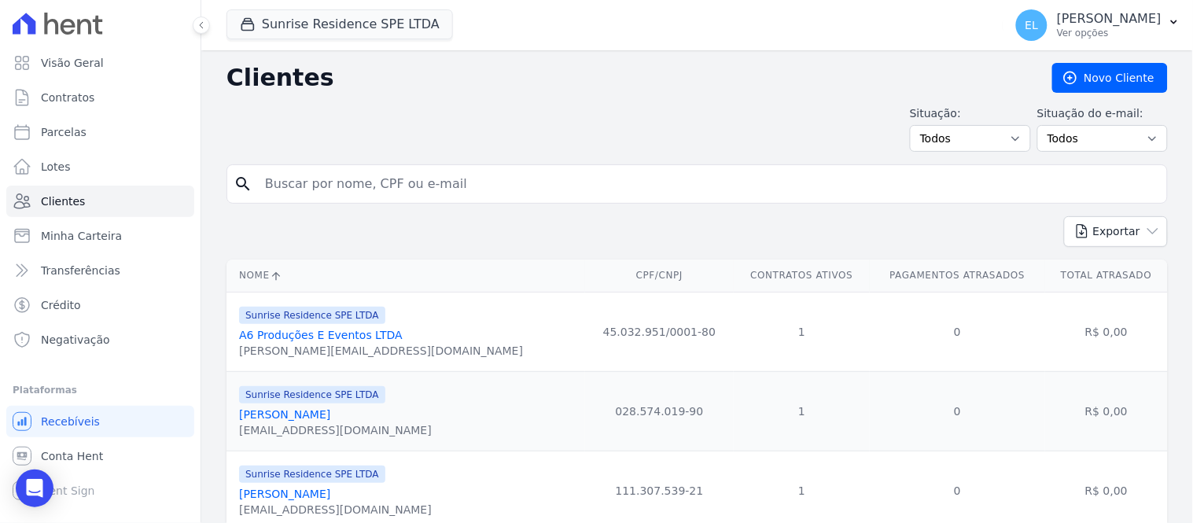
click at [312, 182] on input "search" at bounding box center [708, 183] width 905 height 31
type input "maria"
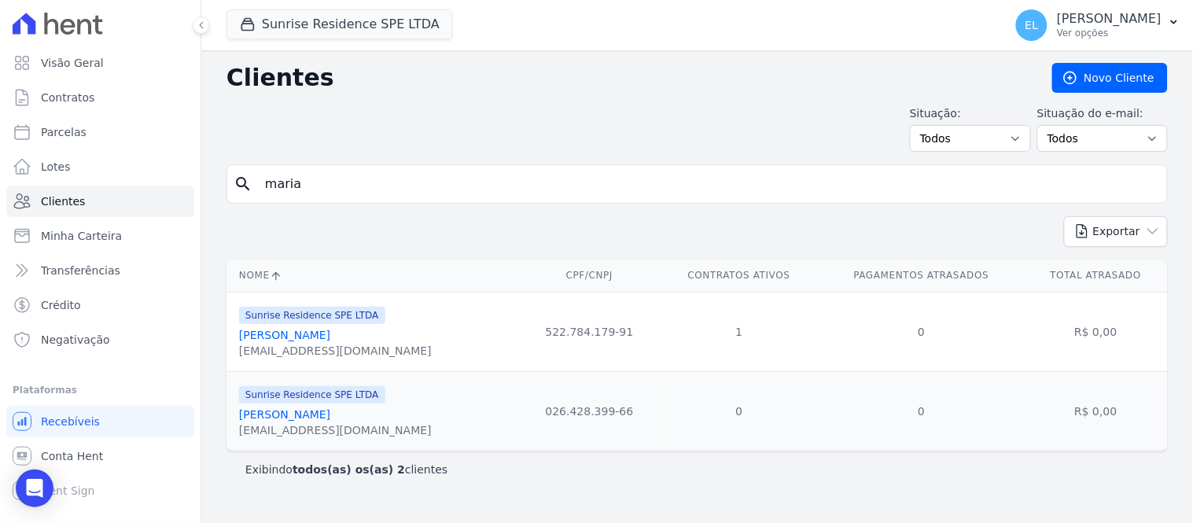
click at [330, 333] on link "Maria Cláudia Dos Reis Coelho" at bounding box center [284, 335] width 91 height 13
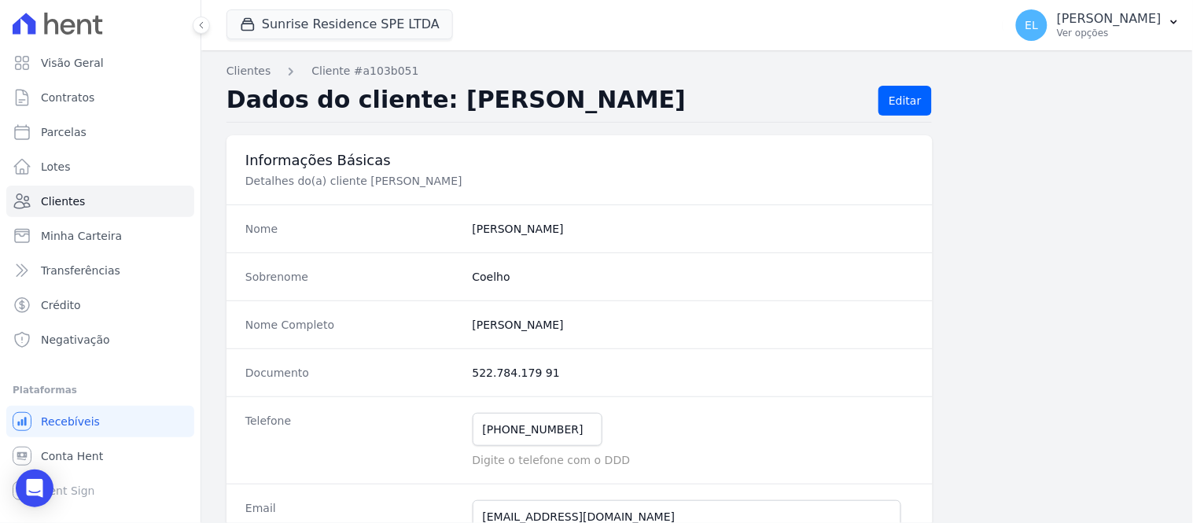
drag, startPoint x: 477, startPoint y: 374, endPoint x: 547, endPoint y: 380, distance: 71.1
click at [547, 380] on dd "522.784.179 91" at bounding box center [693, 373] width 441 height 16
copy dd "522.784.179 91"
drag, startPoint x: 468, startPoint y: 328, endPoint x: 651, endPoint y: 322, distance: 183.3
click at [651, 322] on completo "Maria Cláudia Dos Reis Coelho" at bounding box center [693, 325] width 441 height 16
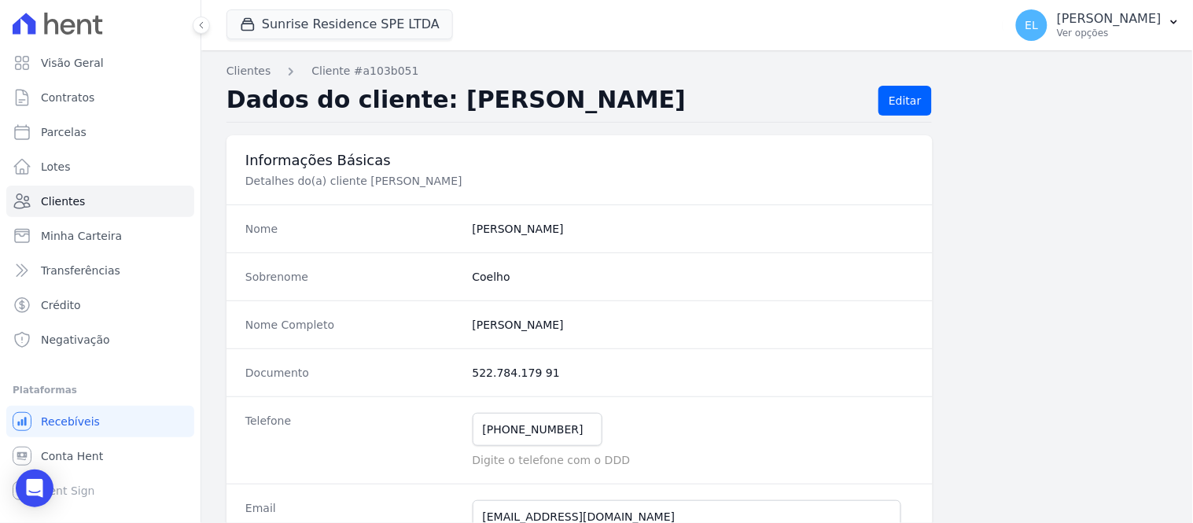
copy completo "Maria Cláudia Dos Reis Coelho"
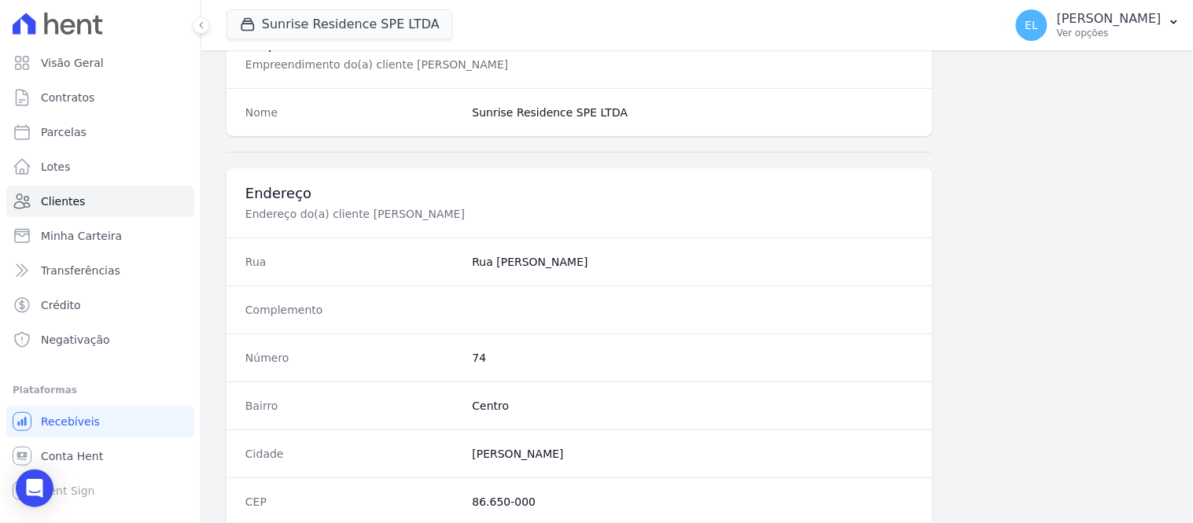
scroll to position [698, 0]
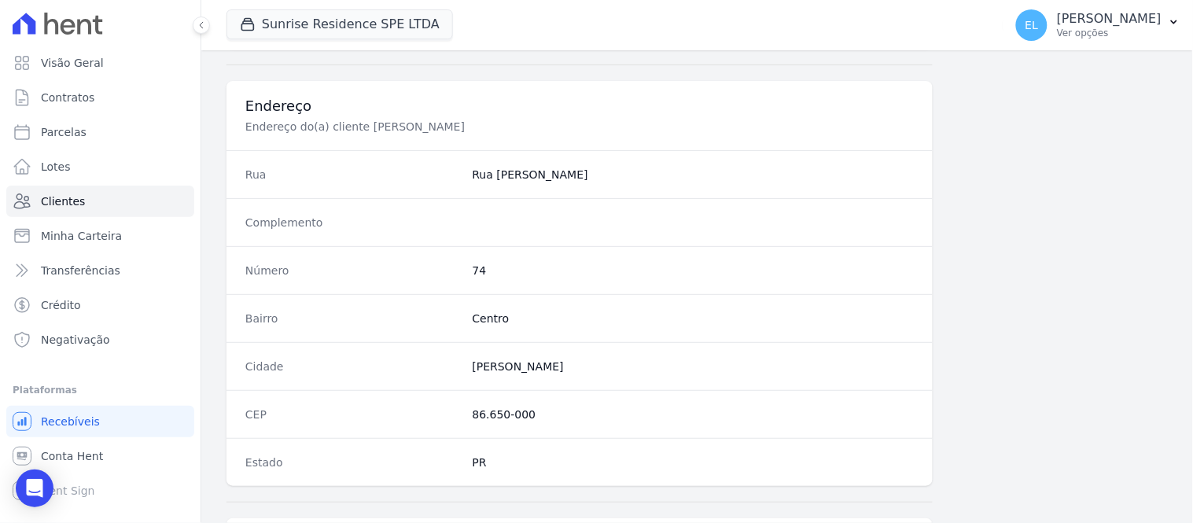
drag, startPoint x: 467, startPoint y: 179, endPoint x: 650, endPoint y: 178, distance: 182.4
click at [650, 178] on div "Rua Rua Alberto Barbosa de Oliveira" at bounding box center [579, 174] width 706 height 48
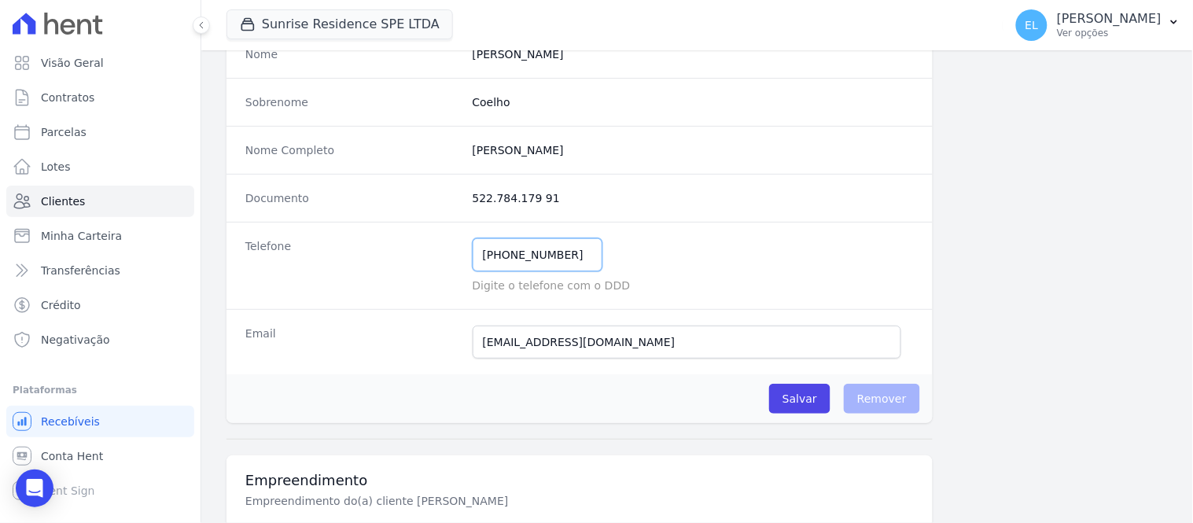
drag, startPoint x: 500, startPoint y: 256, endPoint x: 572, endPoint y: 255, distance: 71.6
click at [572, 255] on input "(44) 99717-8030" at bounding box center [538, 254] width 130 height 33
drag, startPoint x: 473, startPoint y: 344, endPoint x: 669, endPoint y: 343, distance: 196.6
click at [669, 343] on input "claudia_coelho2014@hotmail.com" at bounding box center [687, 342] width 429 height 33
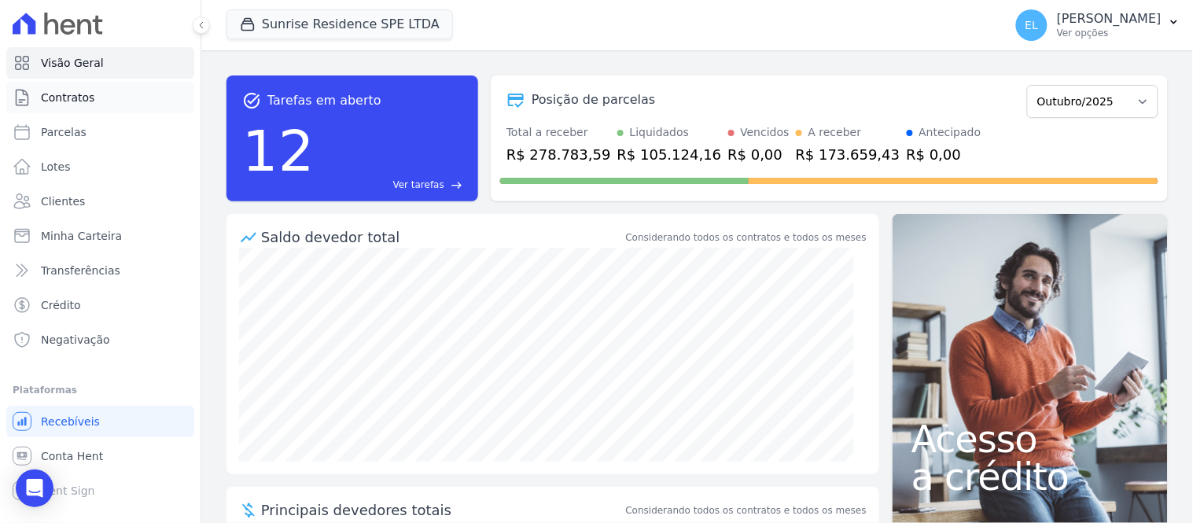
click at [93, 98] on link "Contratos" at bounding box center [100, 97] width 188 height 31
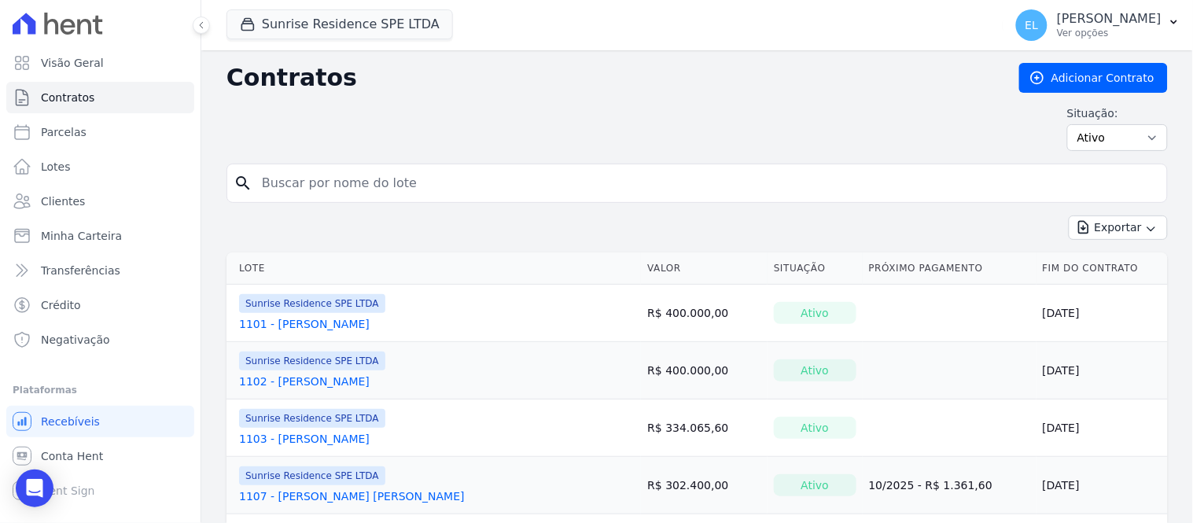
click at [304, 178] on input "search" at bounding box center [706, 182] width 908 height 31
type input "308"
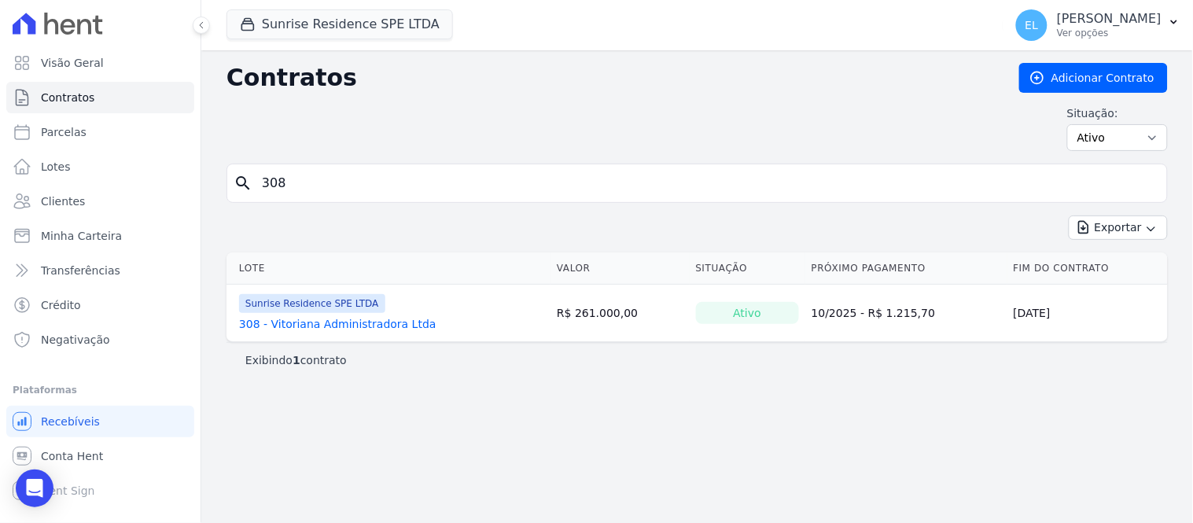
click at [368, 322] on link "308 - Vitoriana Administradora Ltda" at bounding box center [337, 324] width 197 height 16
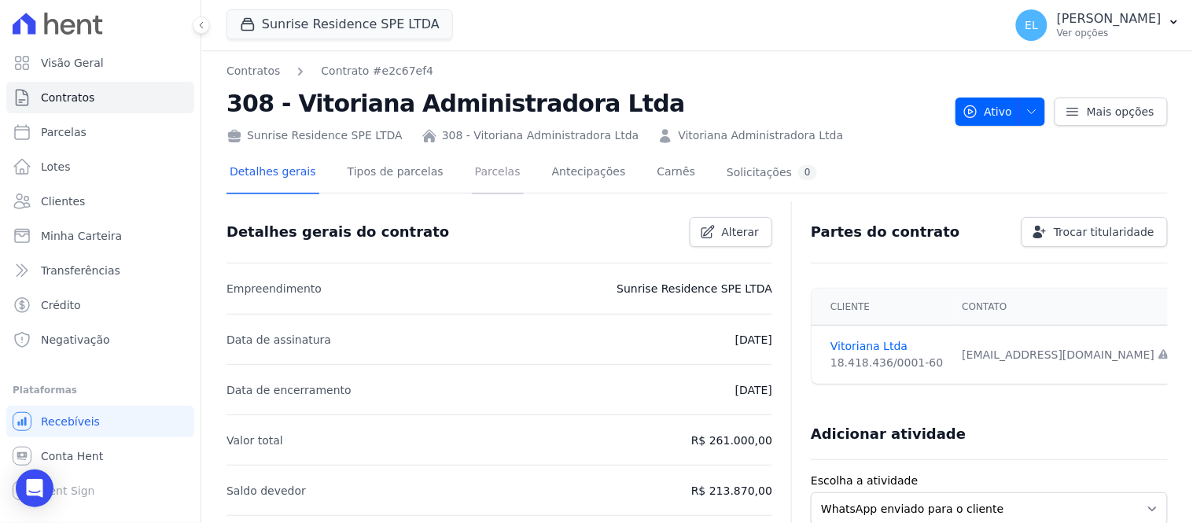
click at [477, 173] on link "Parcelas" at bounding box center [498, 174] width 52 height 42
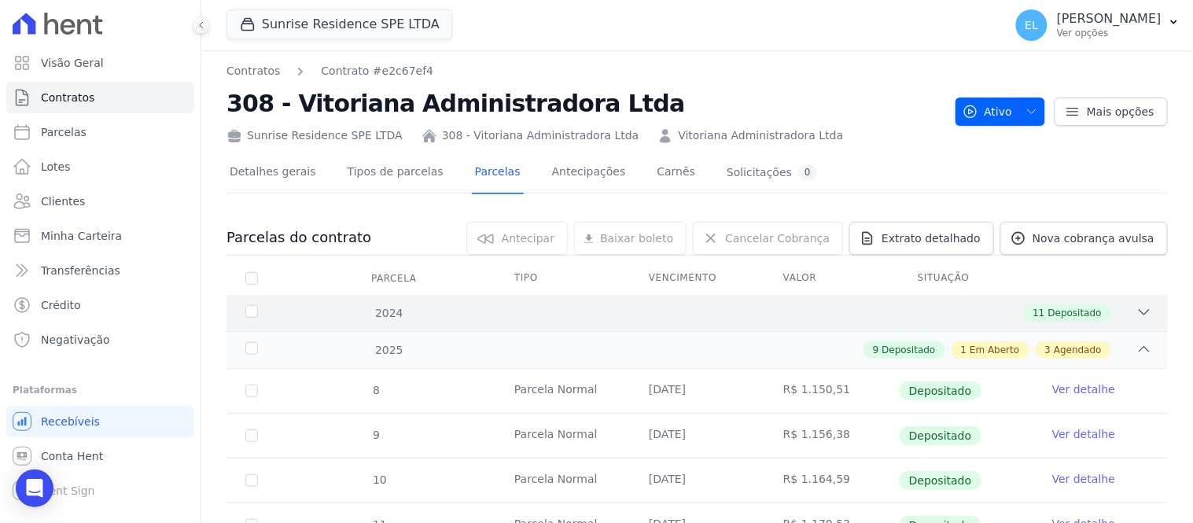
click at [1136, 313] on icon at bounding box center [1144, 312] width 16 height 16
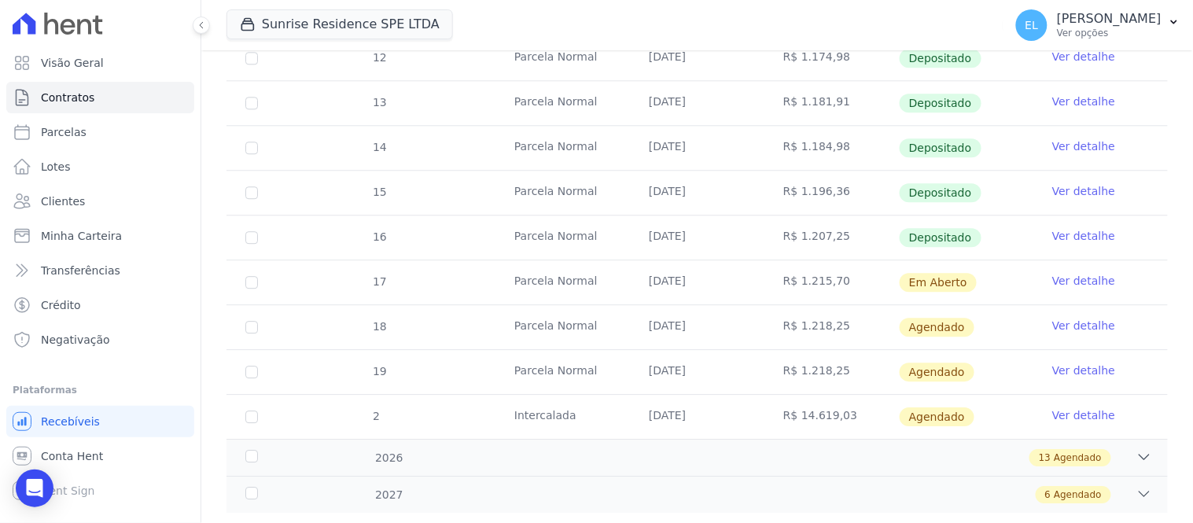
scroll to position [1042, 0]
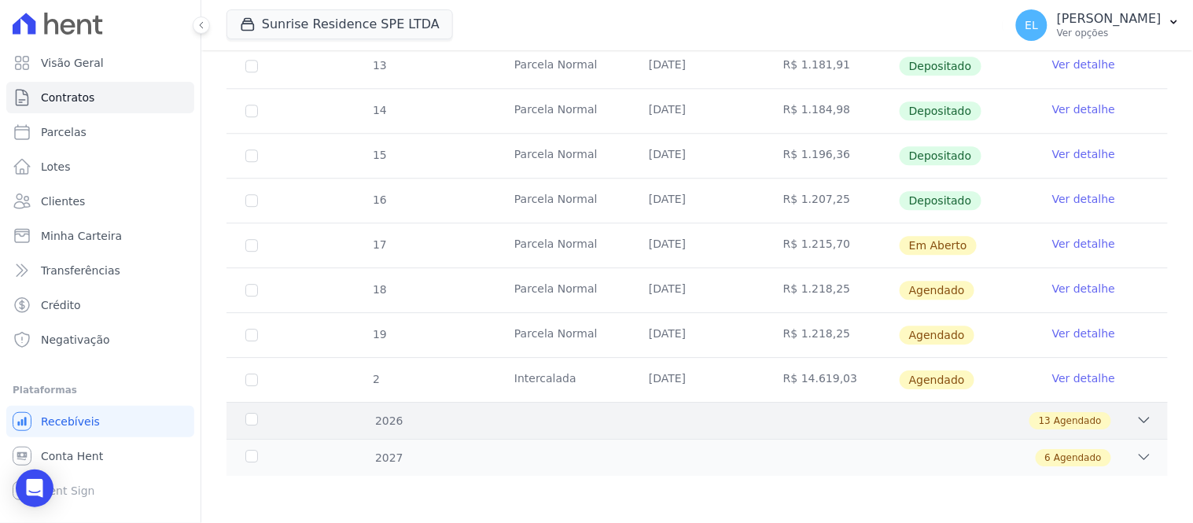
click at [1136, 420] on icon at bounding box center [1144, 420] width 16 height 16
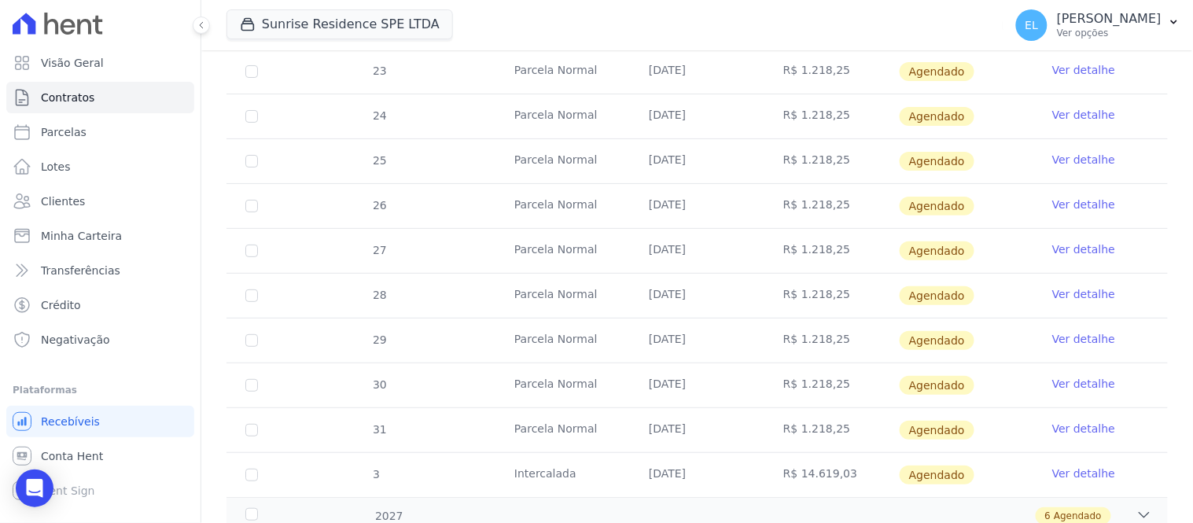
scroll to position [1625, 0]
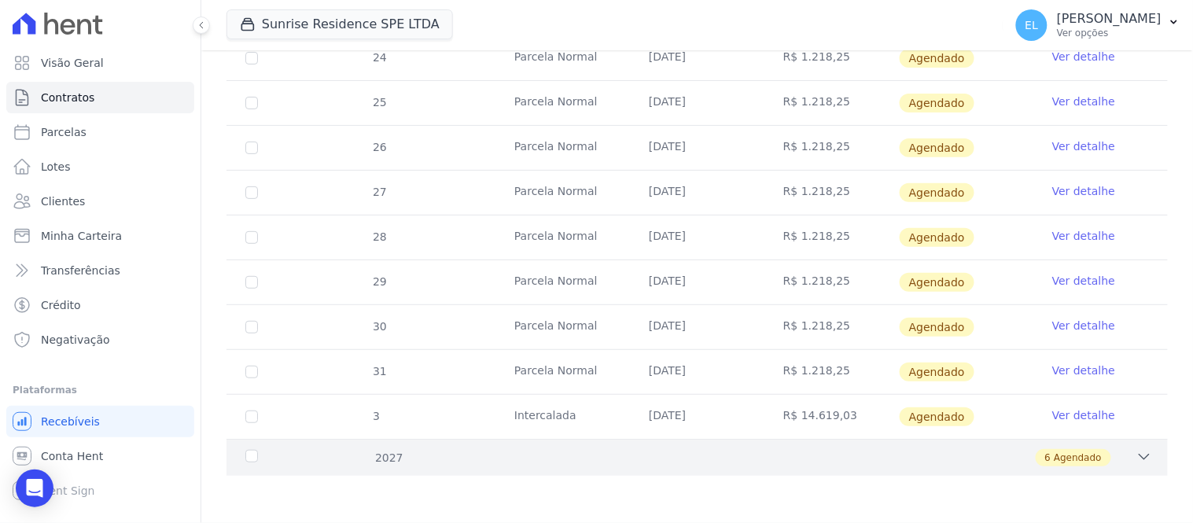
click at [1106, 458] on div "6 Agendado" at bounding box center [743, 457] width 818 height 17
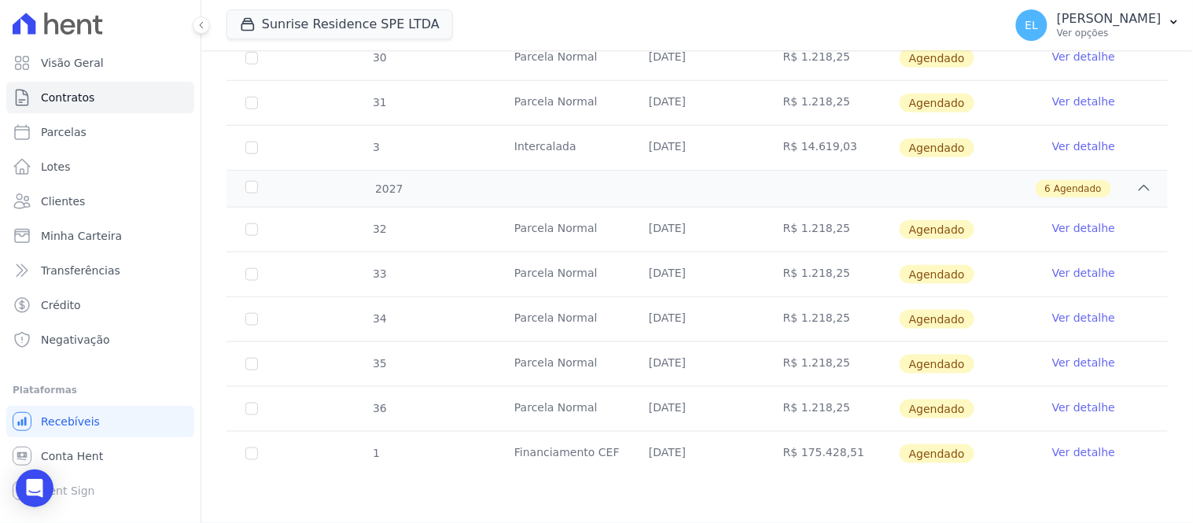
scroll to position [1896, 0]
